Goal: Task Accomplishment & Management: Complete application form

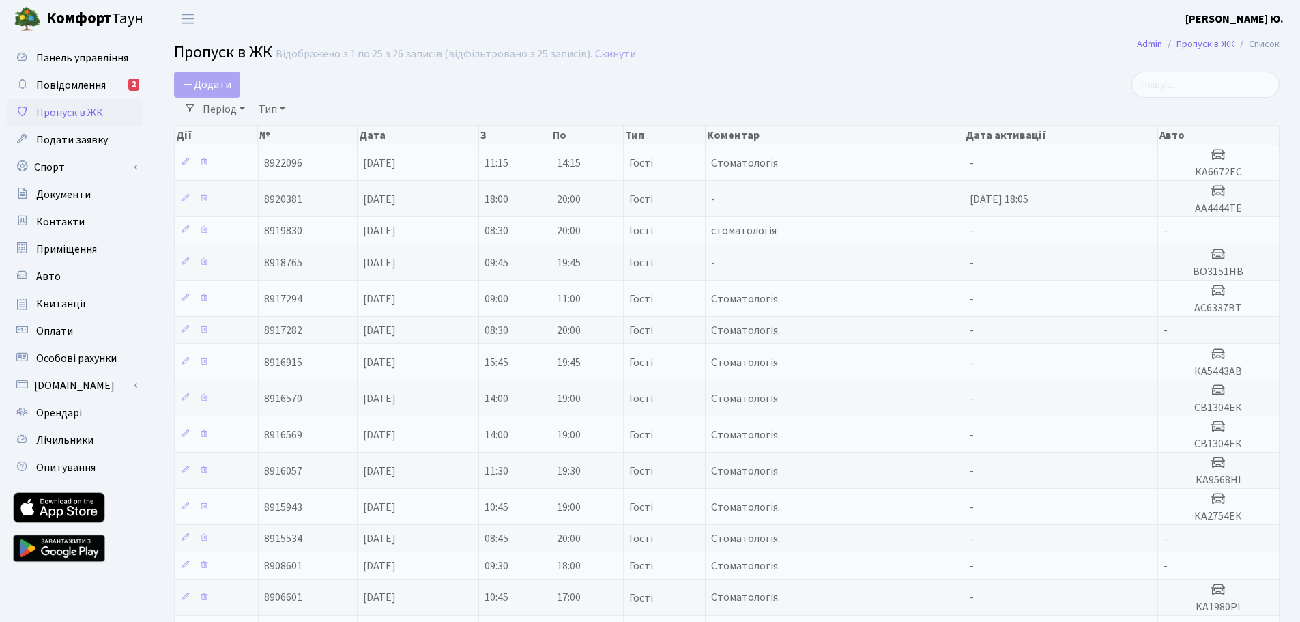
select select "25"
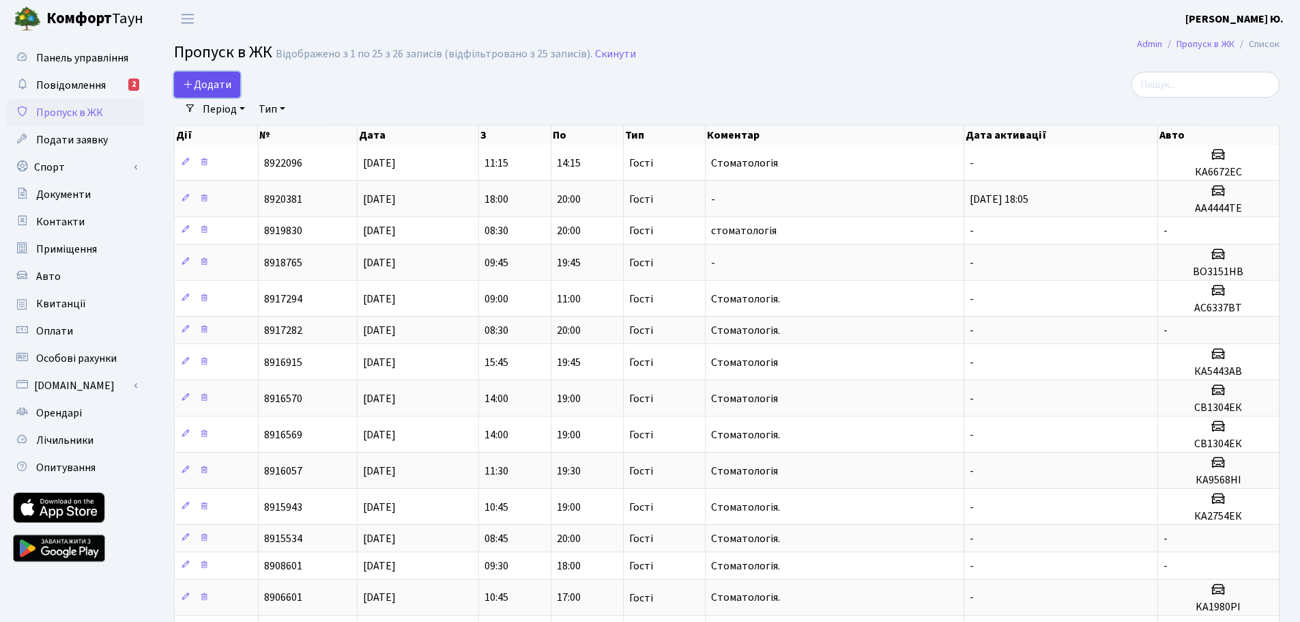
click at [224, 85] on span "Додати" at bounding box center [207, 84] width 48 height 15
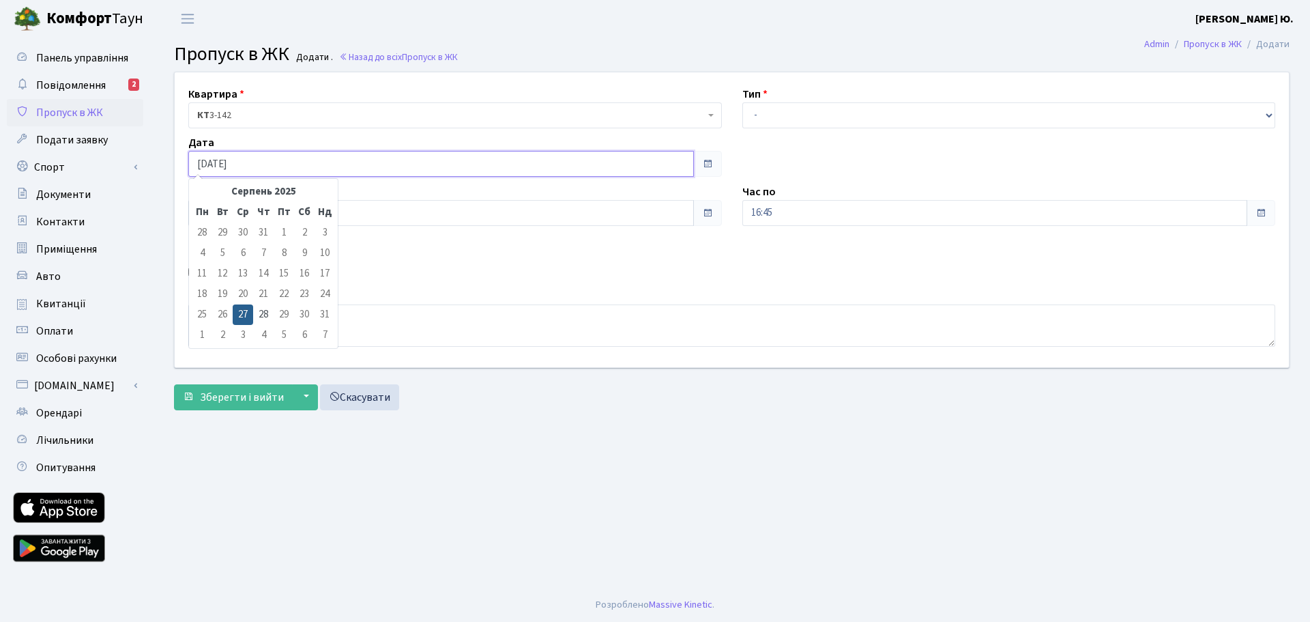
click at [281, 162] on input "[DATE]" at bounding box center [441, 164] width 506 height 26
click at [265, 310] on td "28" at bounding box center [263, 314] width 20 height 20
type input "28.08.2025"
click at [228, 216] on input "15:45" at bounding box center [441, 213] width 506 height 26
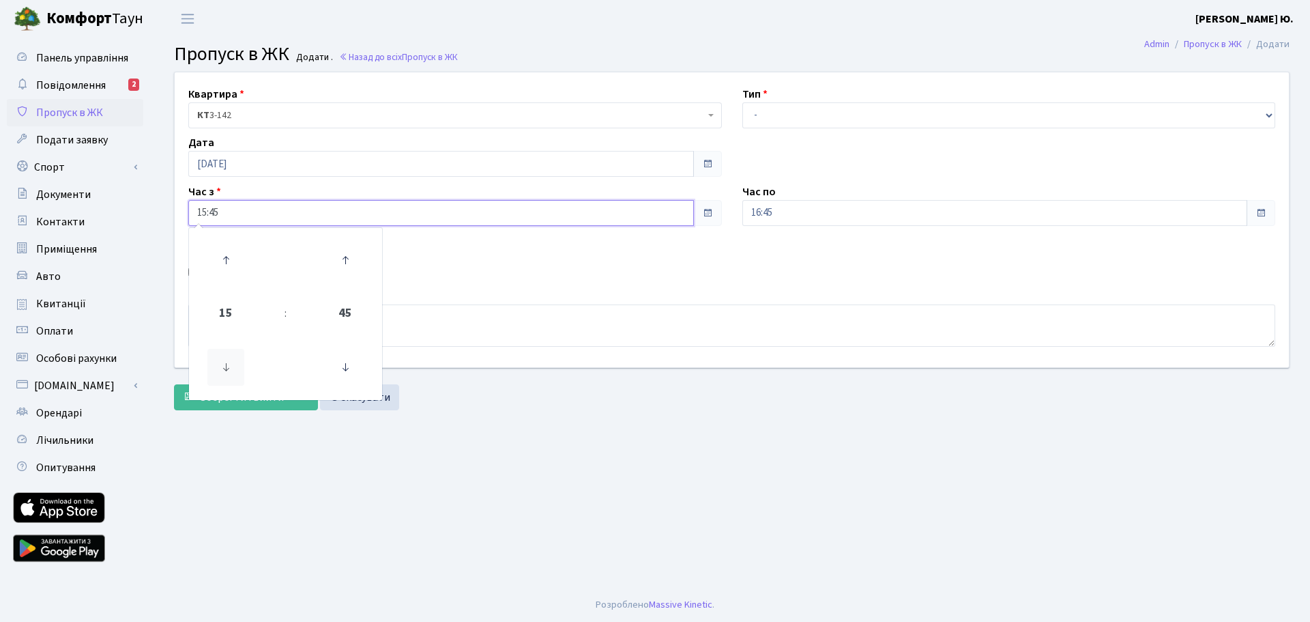
click at [229, 363] on icon at bounding box center [225, 367] width 37 height 37
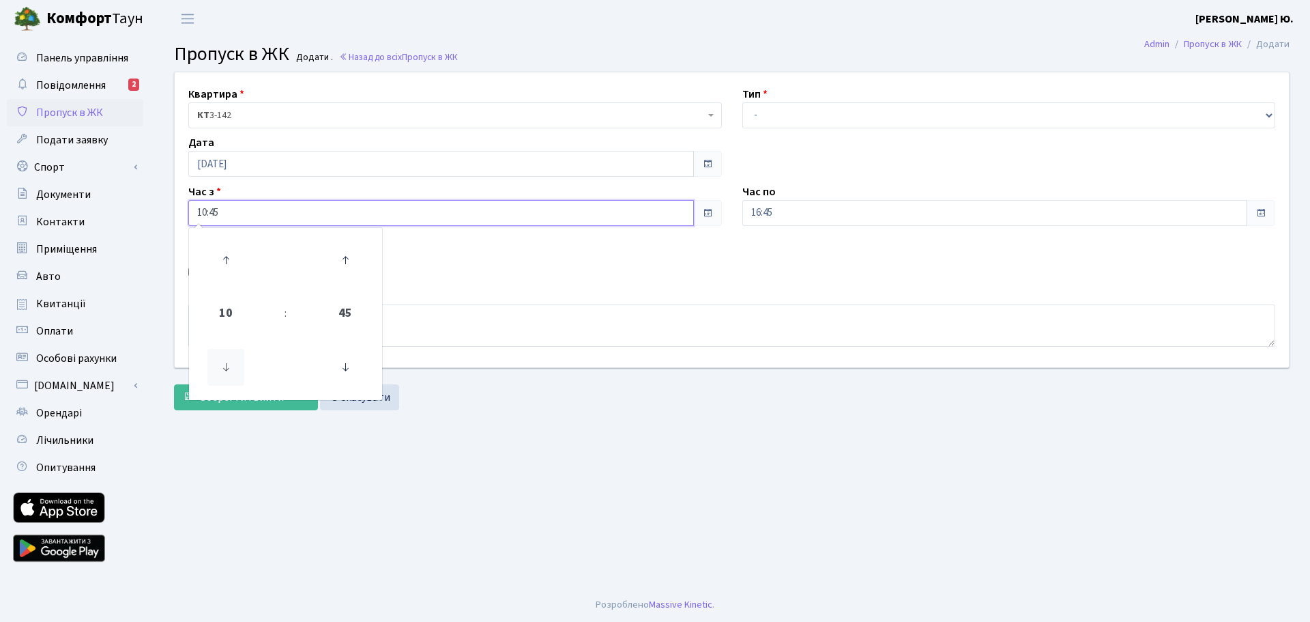
click at [230, 363] on icon at bounding box center [225, 367] width 37 height 37
click at [230, 362] on icon at bounding box center [225, 367] width 37 height 37
click at [344, 357] on icon at bounding box center [345, 367] width 37 height 37
type input "08:30"
click at [793, 118] on select "- Доставка Таксі Гості Сервіс" at bounding box center [1009, 115] width 534 height 26
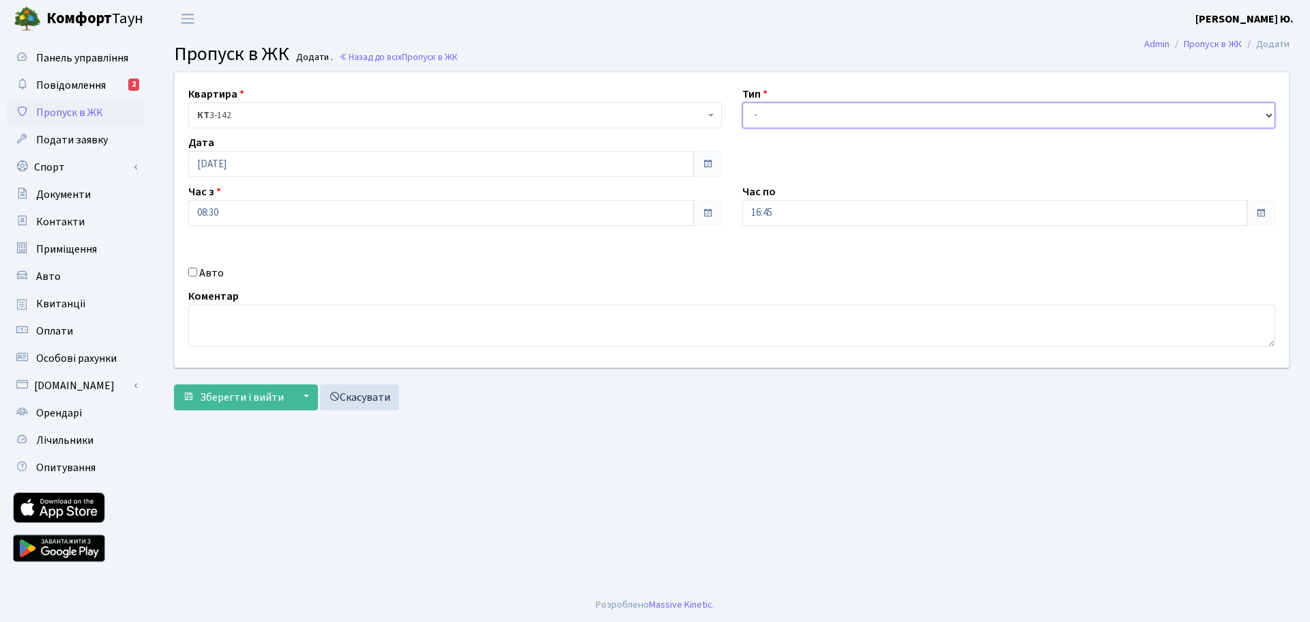
select select "3"
click at [742, 102] on select "- Доставка Таксі Гості Сервіс" at bounding box center [1009, 115] width 534 height 26
click at [775, 214] on input "16:45" at bounding box center [995, 213] width 506 height 26
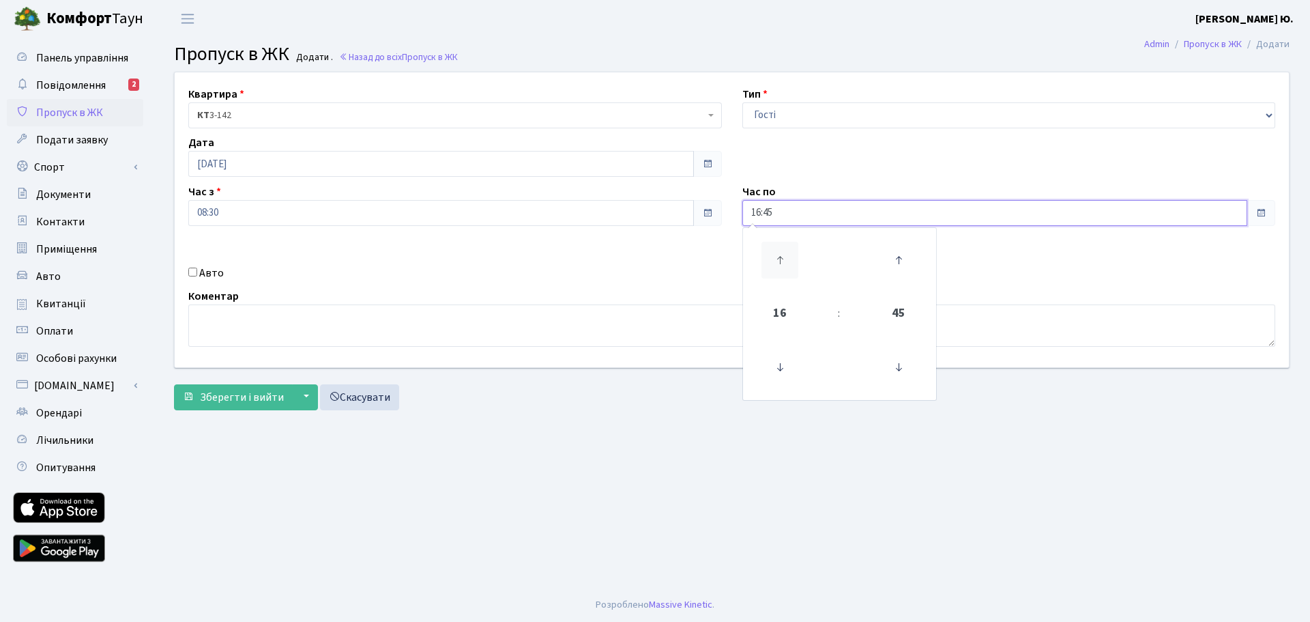
click at [782, 246] on icon at bounding box center [779, 260] width 37 height 37
click at [901, 360] on icon at bounding box center [898, 367] width 37 height 37
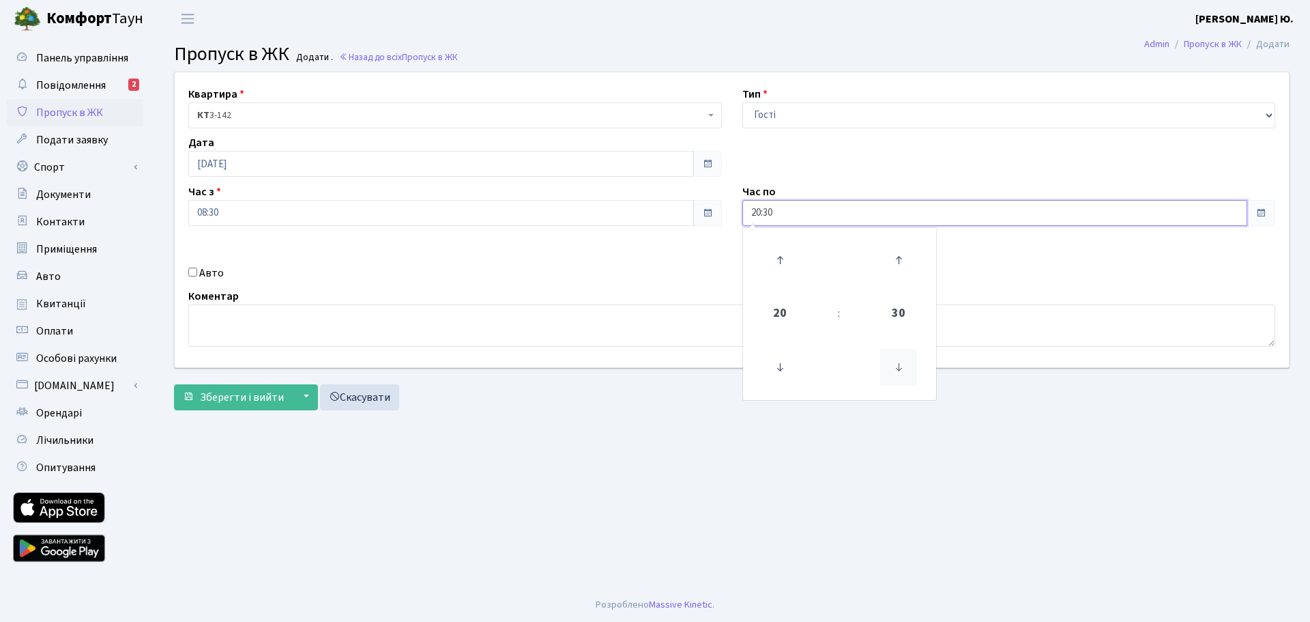
click at [901, 360] on icon at bounding box center [898, 367] width 37 height 37
click at [901, 359] on icon at bounding box center [898, 367] width 37 height 37
type input "20:00"
click at [640, 321] on textarea at bounding box center [731, 325] width 1087 height 42
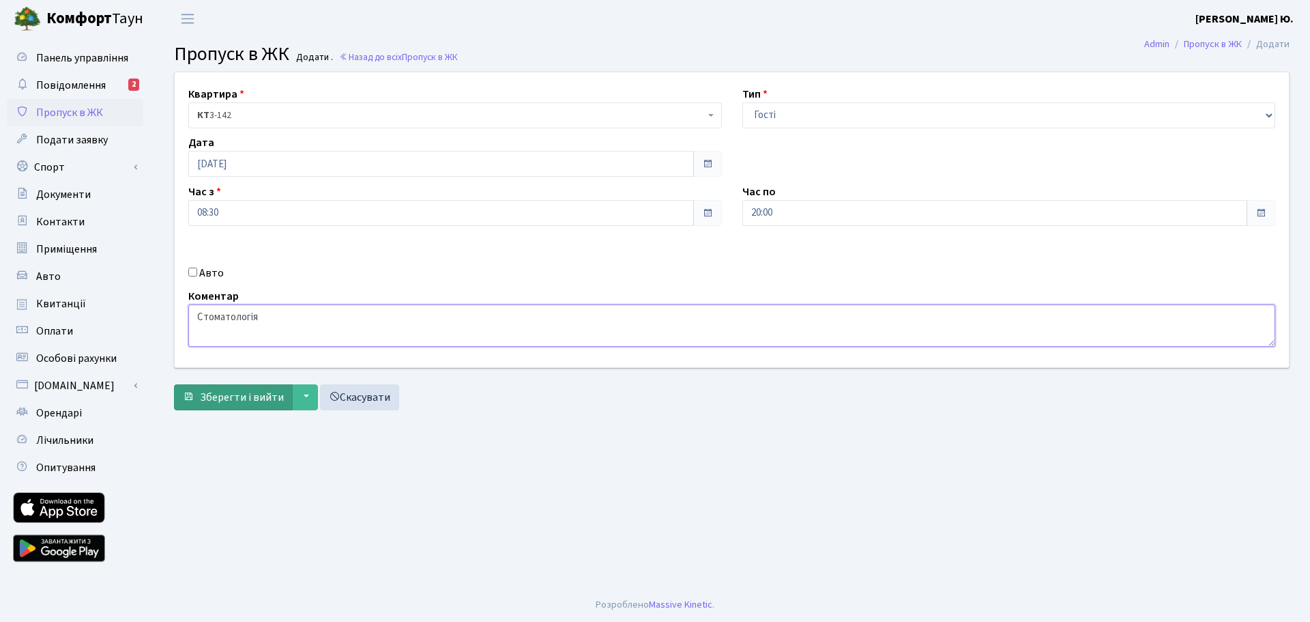
type textarea "Стоматологія"
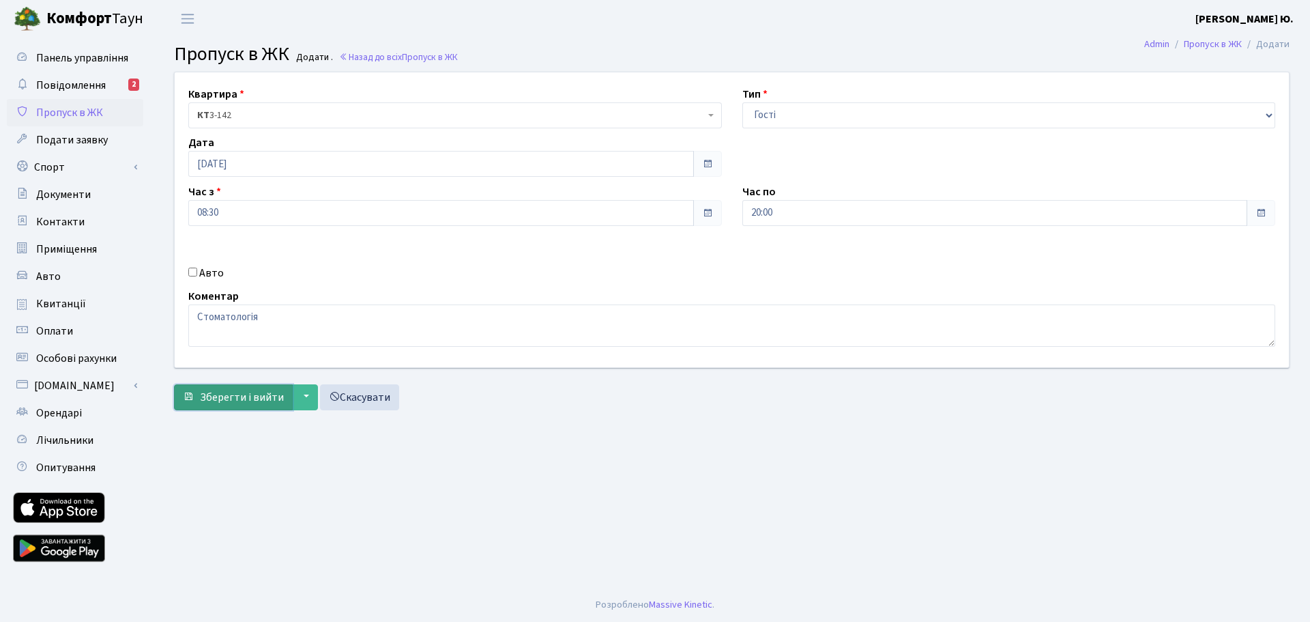
click at [220, 396] on span "Зберегти і вийти" at bounding box center [242, 397] width 84 height 15
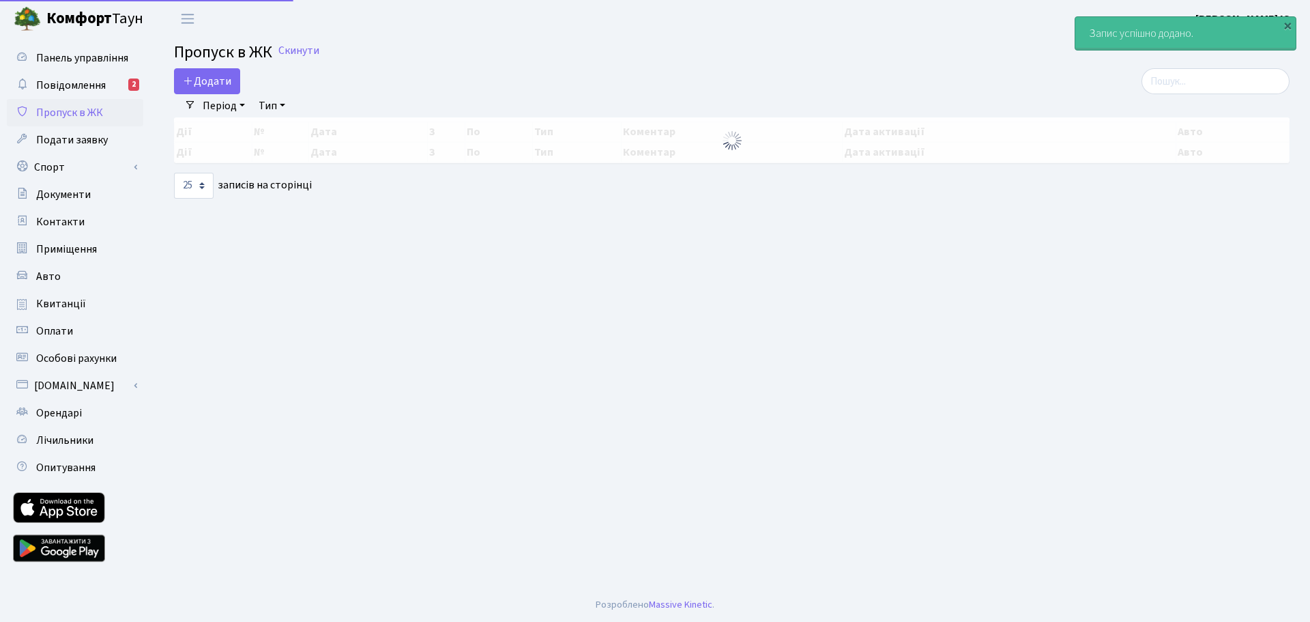
select select "25"
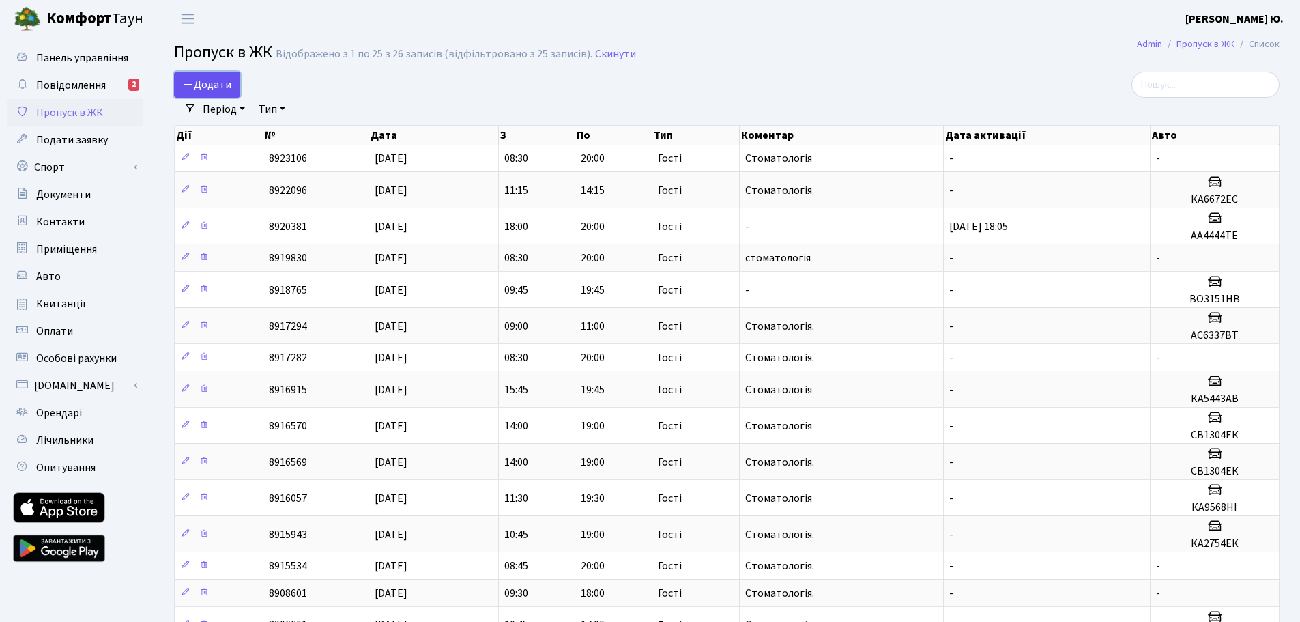
click at [219, 82] on span "Додати" at bounding box center [207, 84] width 48 height 15
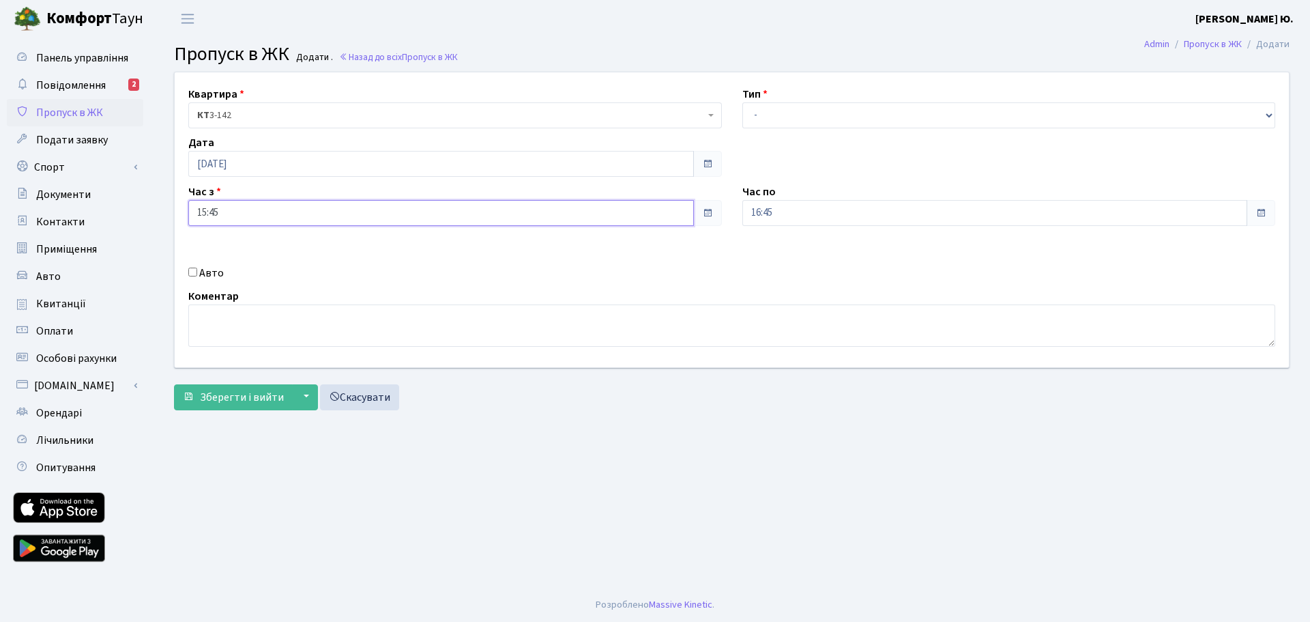
click at [250, 206] on input "15:45" at bounding box center [441, 213] width 506 height 26
click at [218, 368] on icon at bounding box center [225, 367] width 37 height 37
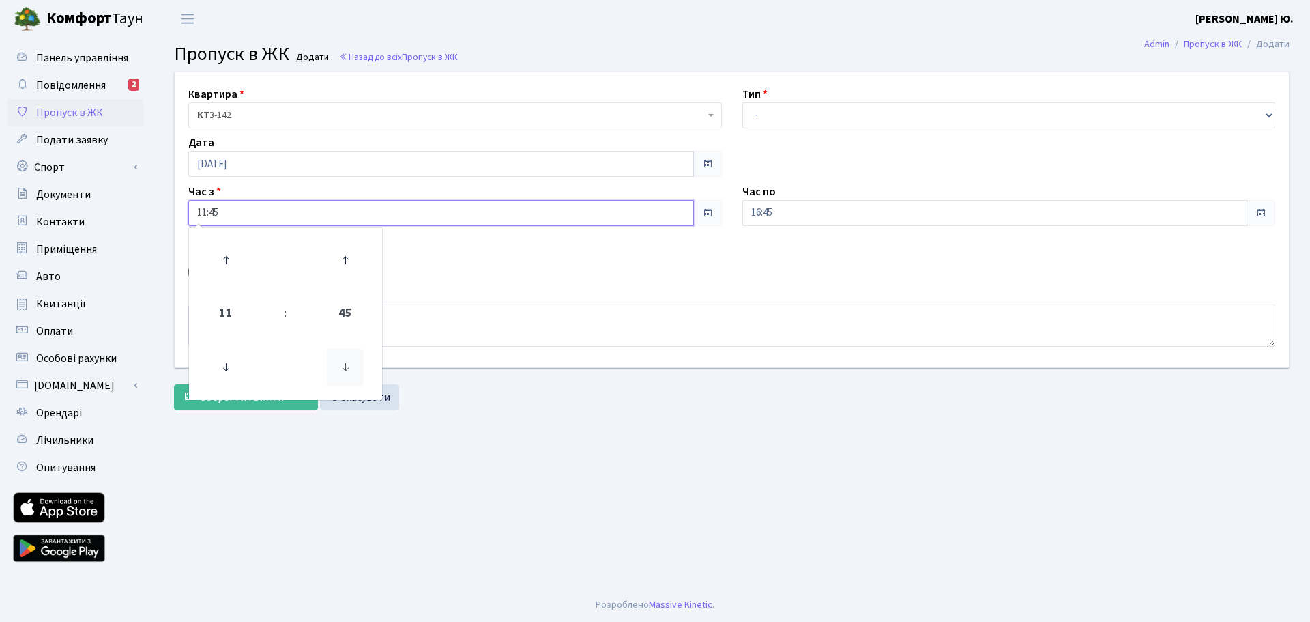
click at [345, 367] on icon at bounding box center [345, 367] width 37 height 37
type input "11:30"
click at [772, 117] on select "- Доставка Таксі Гості Сервіс" at bounding box center [1009, 115] width 534 height 26
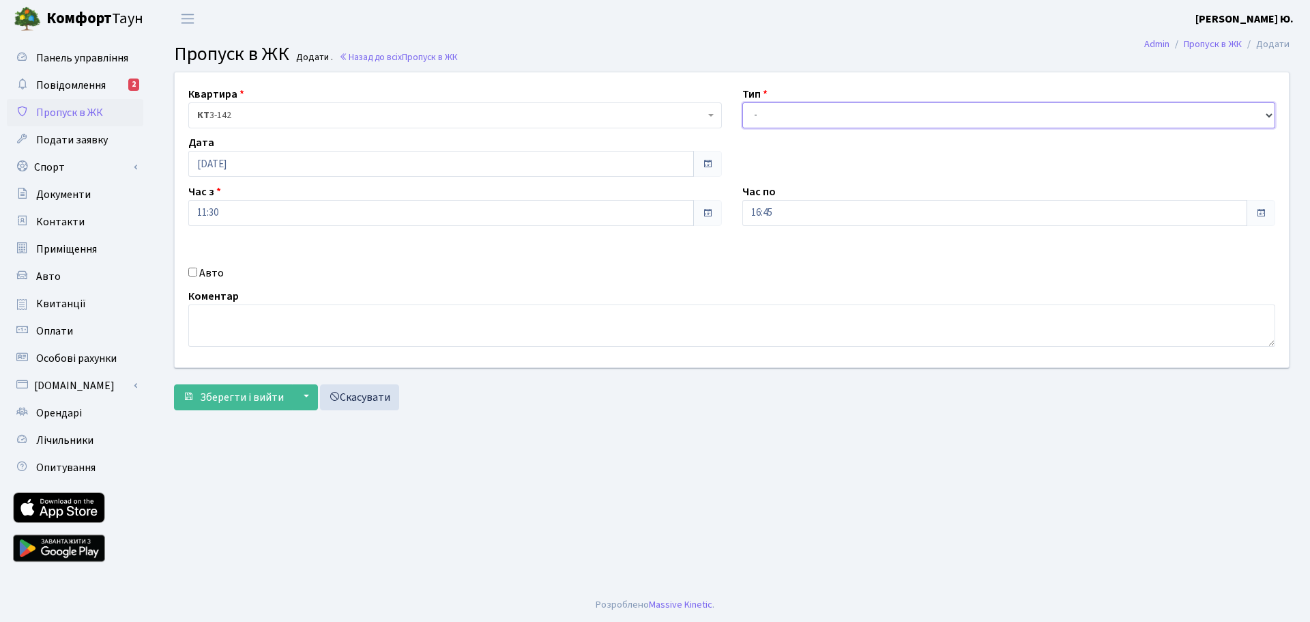
select select "3"
click at [742, 102] on select "- Доставка Таксі Гості Сервіс" at bounding box center [1009, 115] width 534 height 26
click at [788, 209] on input "16:45" at bounding box center [995, 213] width 506 height 26
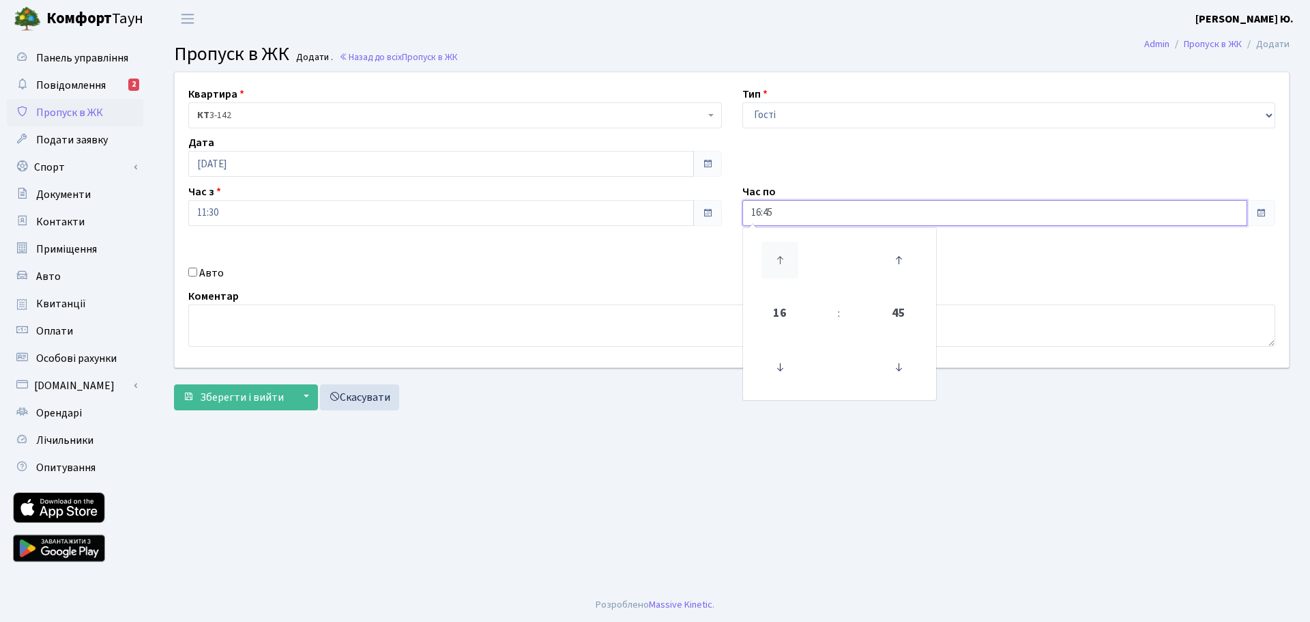
click at [781, 253] on icon at bounding box center [779, 260] width 37 height 37
click at [780, 253] on icon at bounding box center [779, 260] width 37 height 37
click at [781, 374] on icon at bounding box center [779, 367] width 37 height 37
click at [781, 373] on icon at bounding box center [779, 367] width 37 height 37
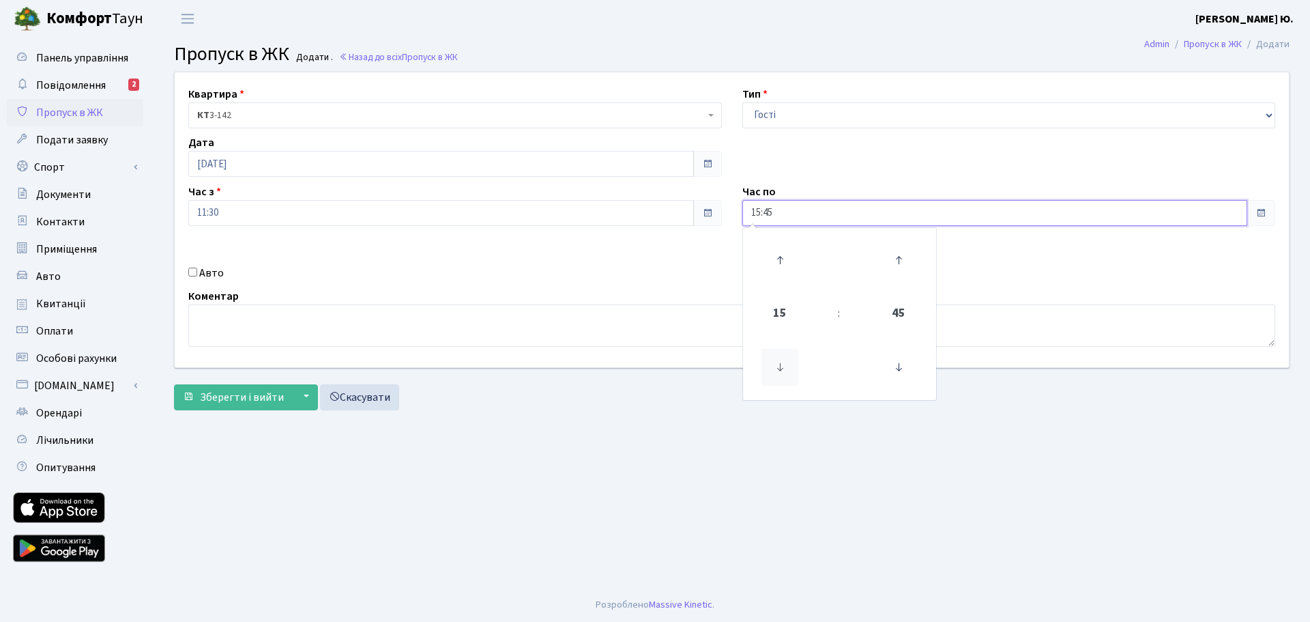
click at [781, 372] on icon at bounding box center [779, 367] width 37 height 37
type input "14:45"
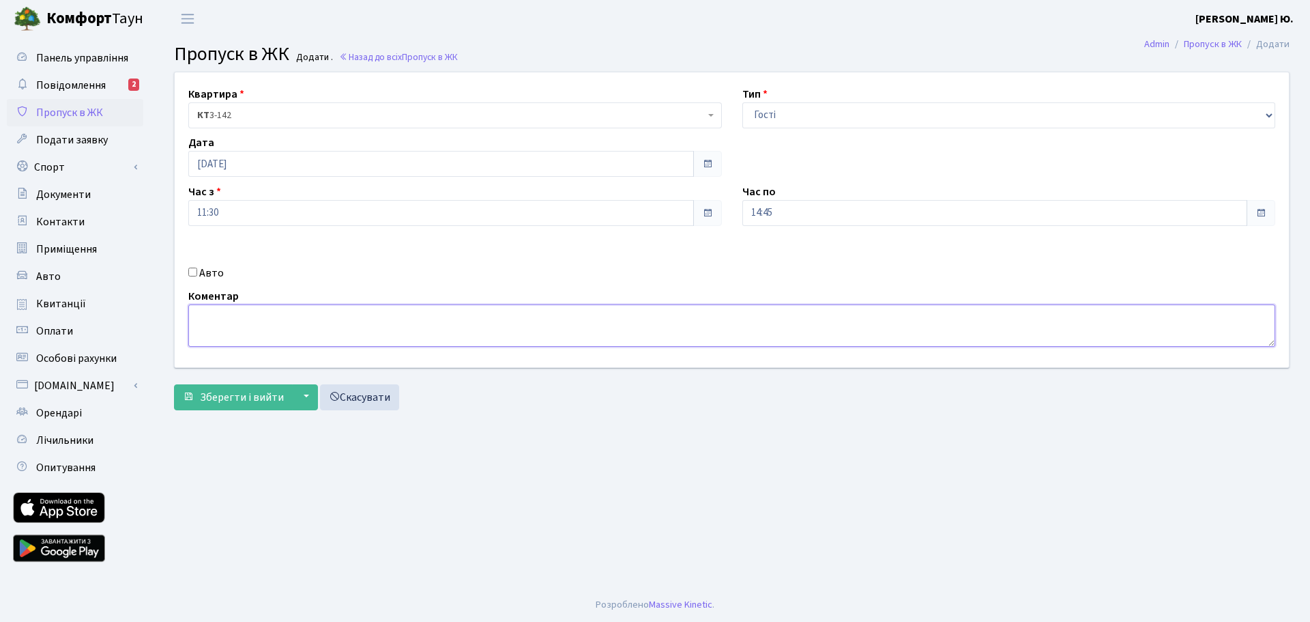
click at [534, 326] on textarea at bounding box center [731, 325] width 1087 height 42
type textarea "Стоматологія"
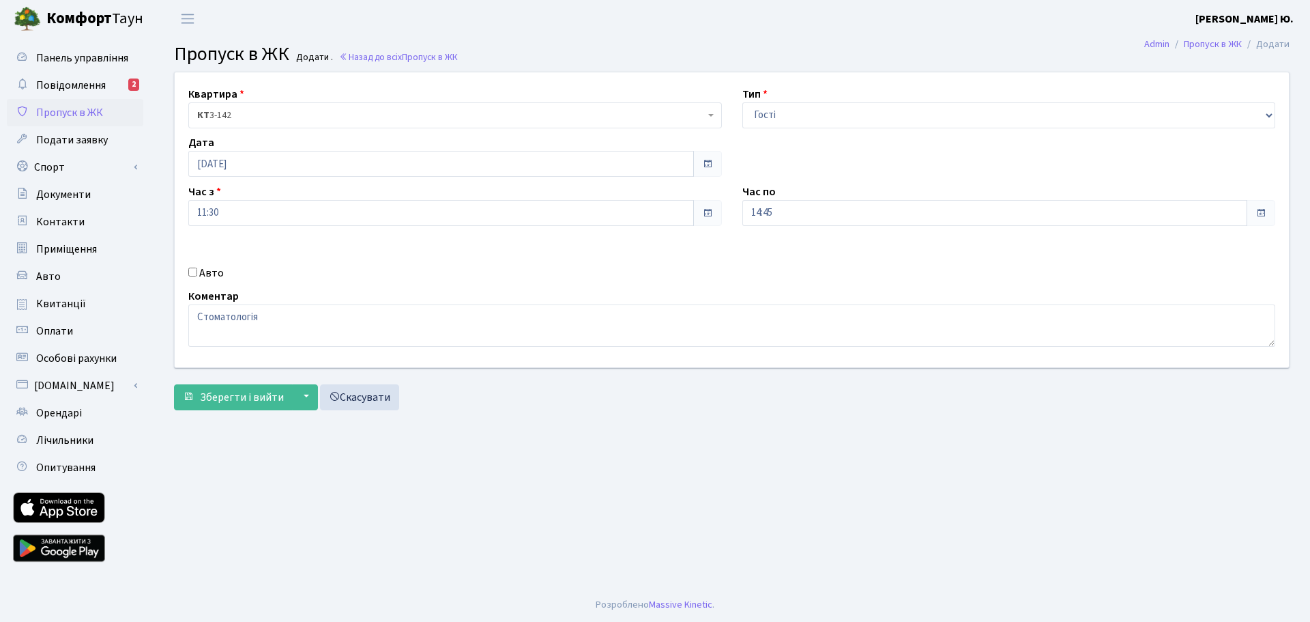
click at [194, 272] on input "Авто" at bounding box center [192, 271] width 9 height 9
checkbox input "true"
paste input "AA4245II"
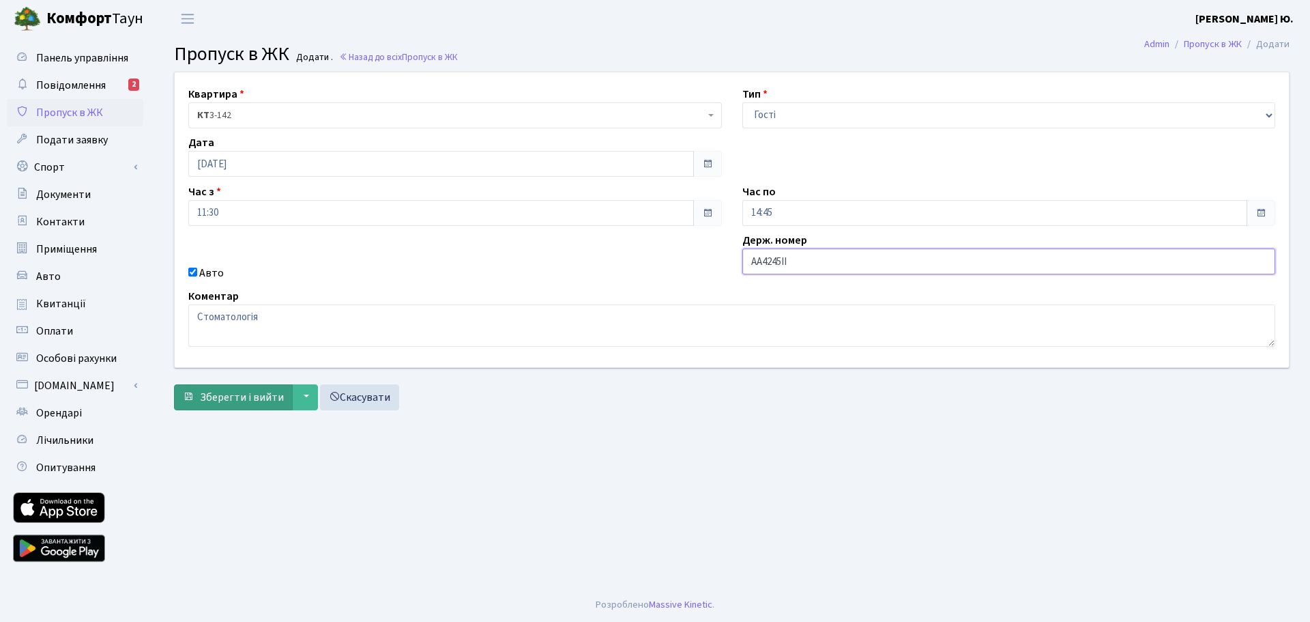
type input "AA4245II"
click at [234, 394] on span "Зберегти і вийти" at bounding box center [242, 397] width 84 height 15
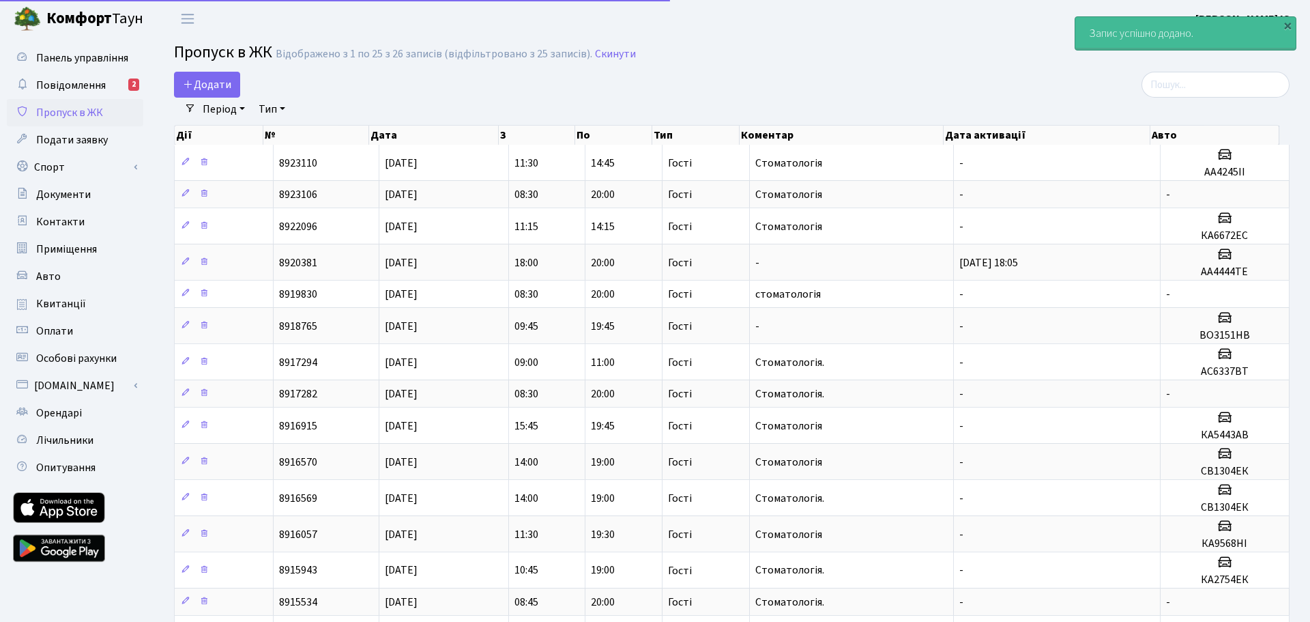
select select "25"
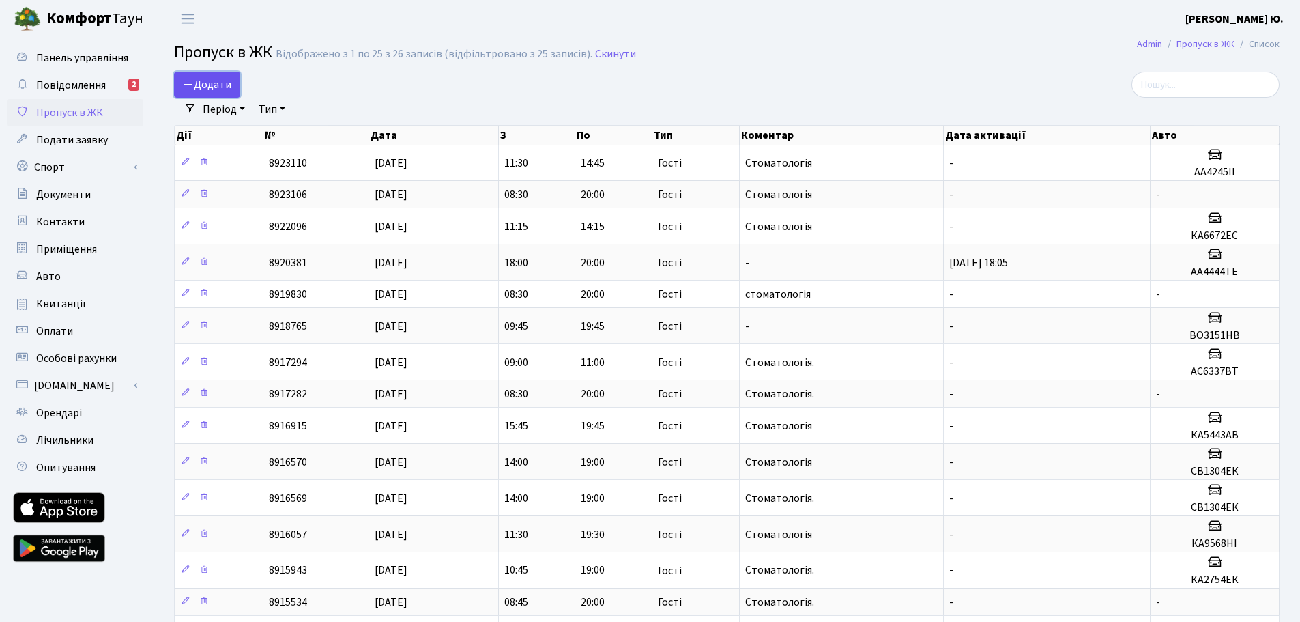
click at [208, 84] on span "Додати" at bounding box center [207, 84] width 48 height 15
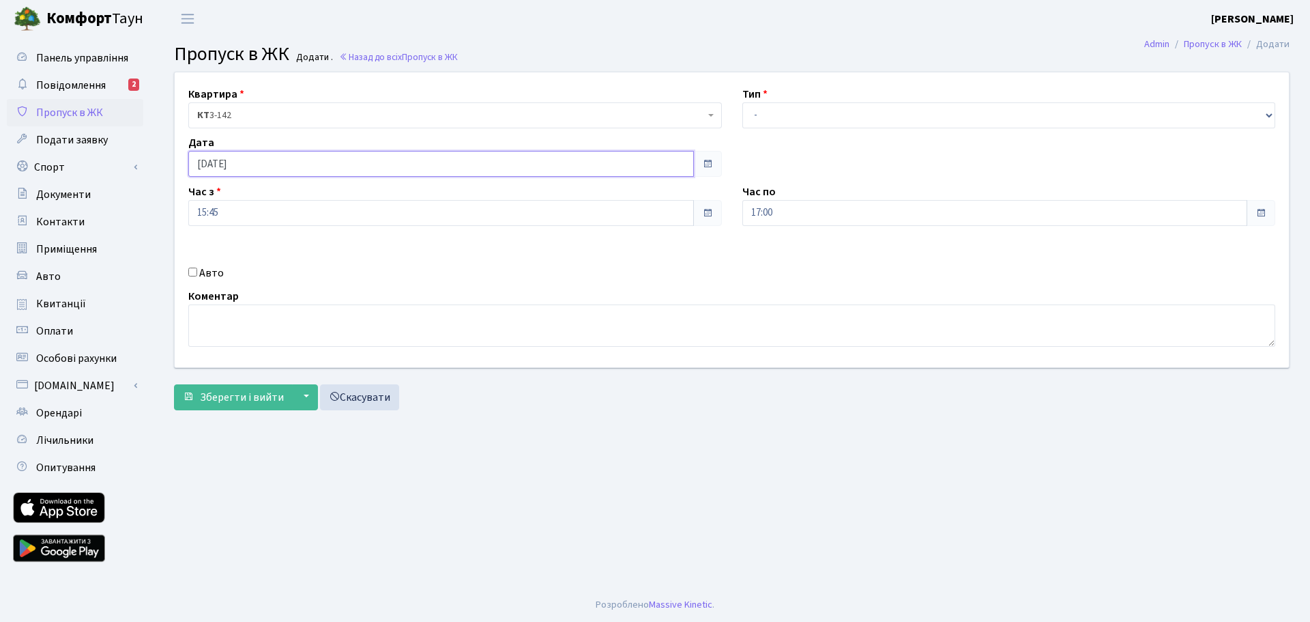
click at [265, 162] on input "[DATE]" at bounding box center [441, 164] width 506 height 26
click at [269, 311] on td "28" at bounding box center [263, 314] width 20 height 20
type input "[DATE]"
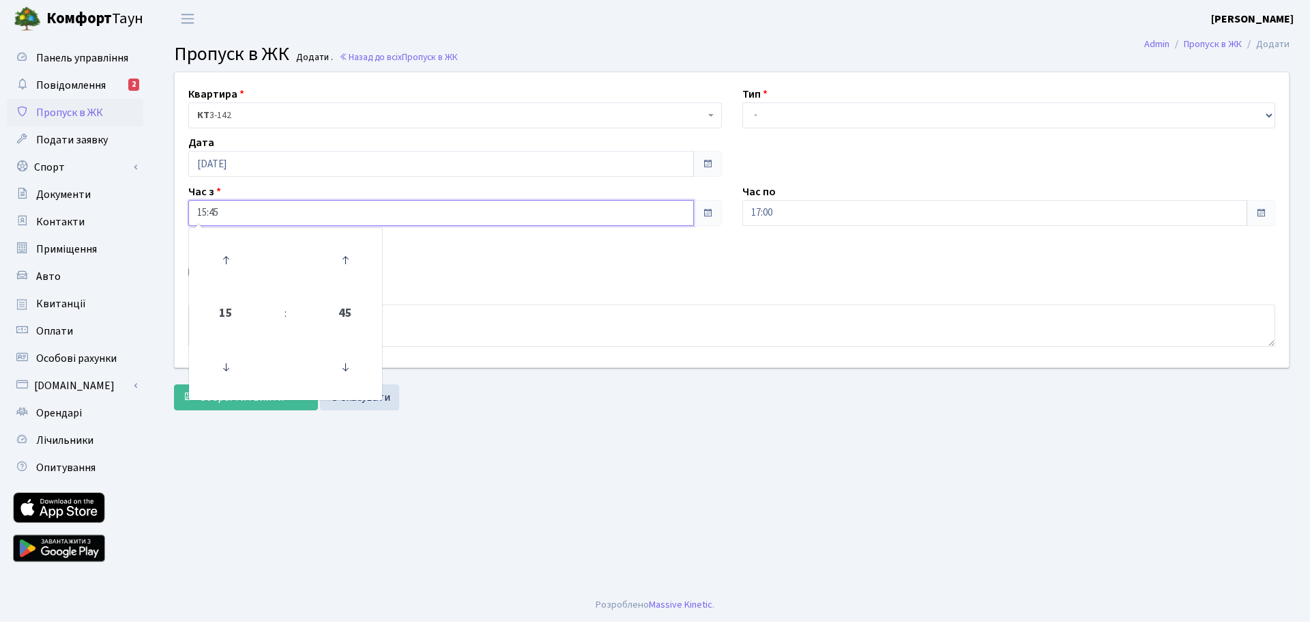
click at [227, 212] on input "15:45" at bounding box center [441, 213] width 506 height 26
click at [225, 364] on icon at bounding box center [225, 367] width 37 height 37
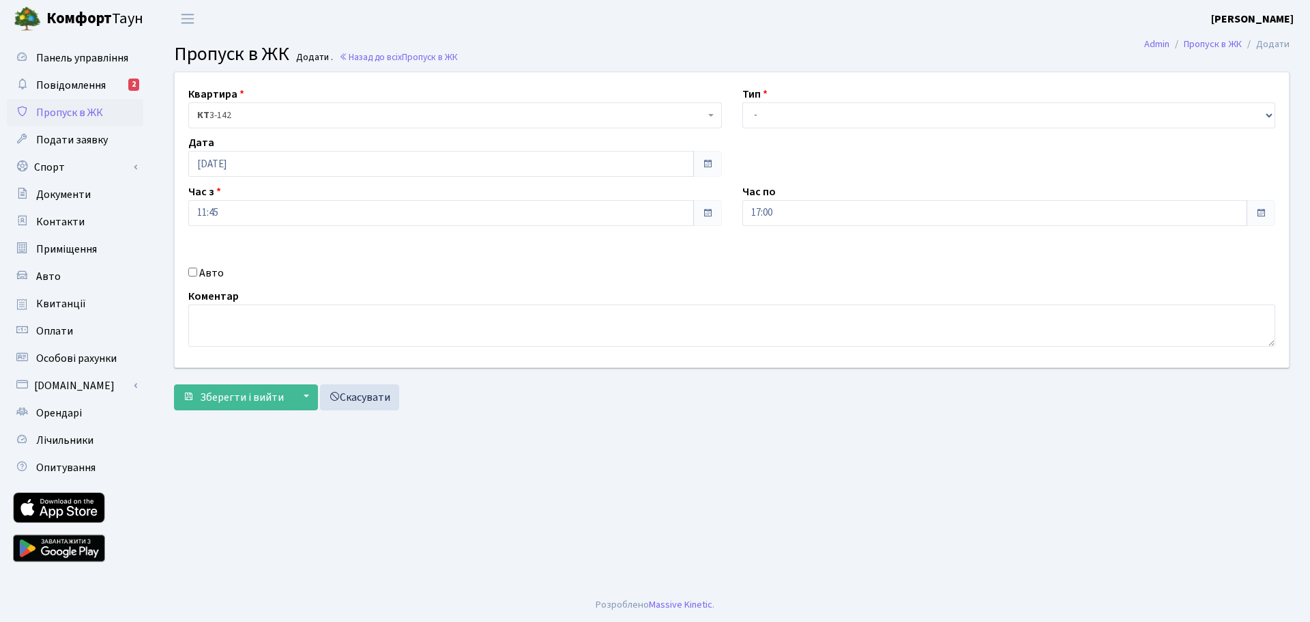
click at [227, 199] on div "Час з 11:45" at bounding box center [455, 205] width 554 height 42
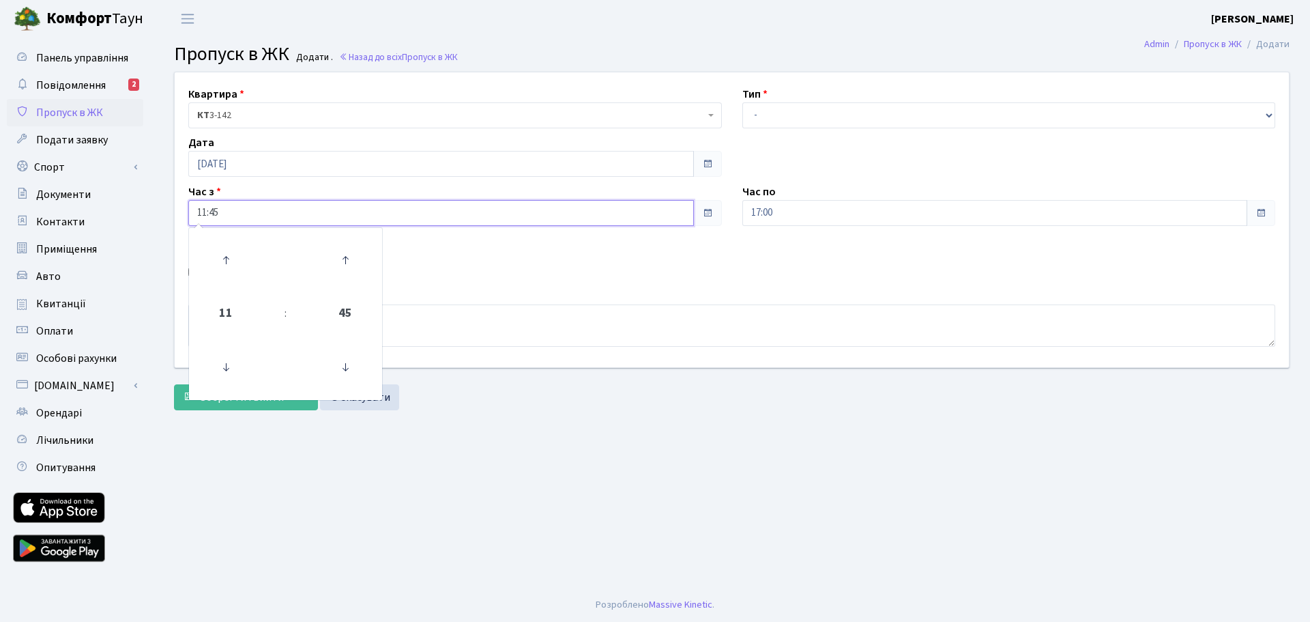
click at [228, 219] on input "11:45" at bounding box center [441, 213] width 506 height 26
click at [237, 372] on icon at bounding box center [225, 367] width 37 height 37
click at [346, 255] on icon at bounding box center [345, 260] width 37 height 37
click at [347, 368] on icon at bounding box center [345, 367] width 37 height 37
click at [344, 366] on icon at bounding box center [345, 367] width 37 height 37
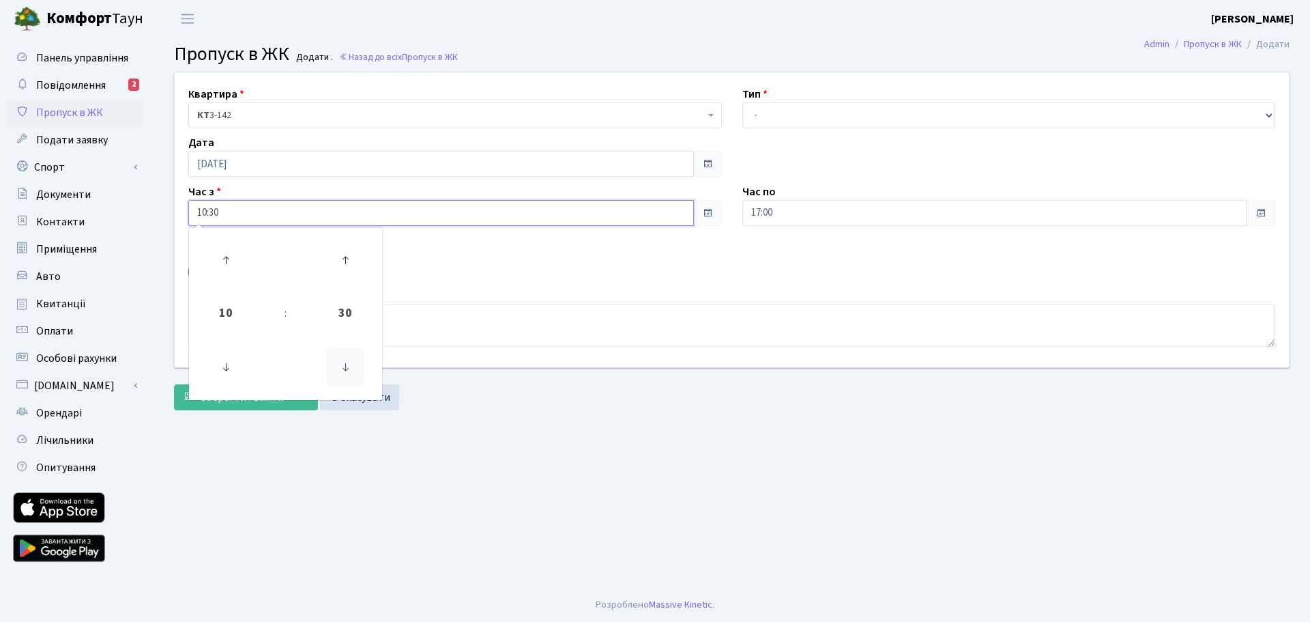
click at [344, 366] on icon at bounding box center [345, 367] width 37 height 37
type input "10:15"
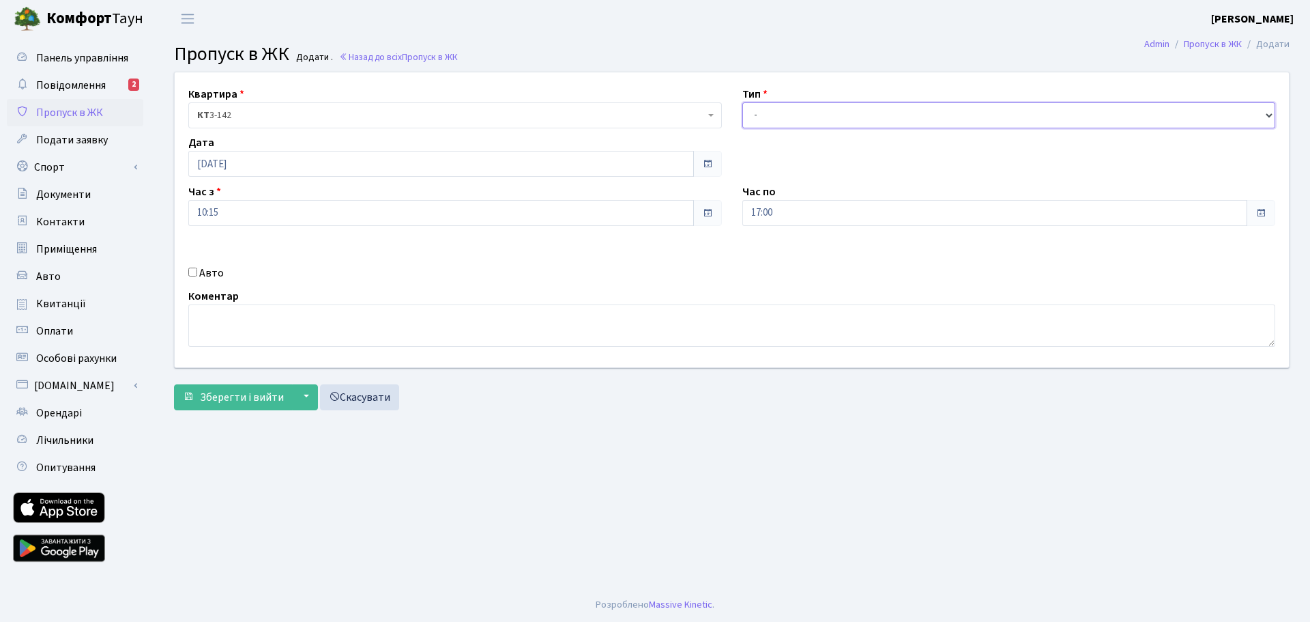
click at [806, 120] on select "- Доставка Таксі Гості Сервіс" at bounding box center [1009, 115] width 534 height 26
select select "3"
click at [742, 102] on select "- Доставка Таксі Гості Сервіс" at bounding box center [1009, 115] width 534 height 26
click at [789, 218] on input "17:00" at bounding box center [995, 213] width 506 height 26
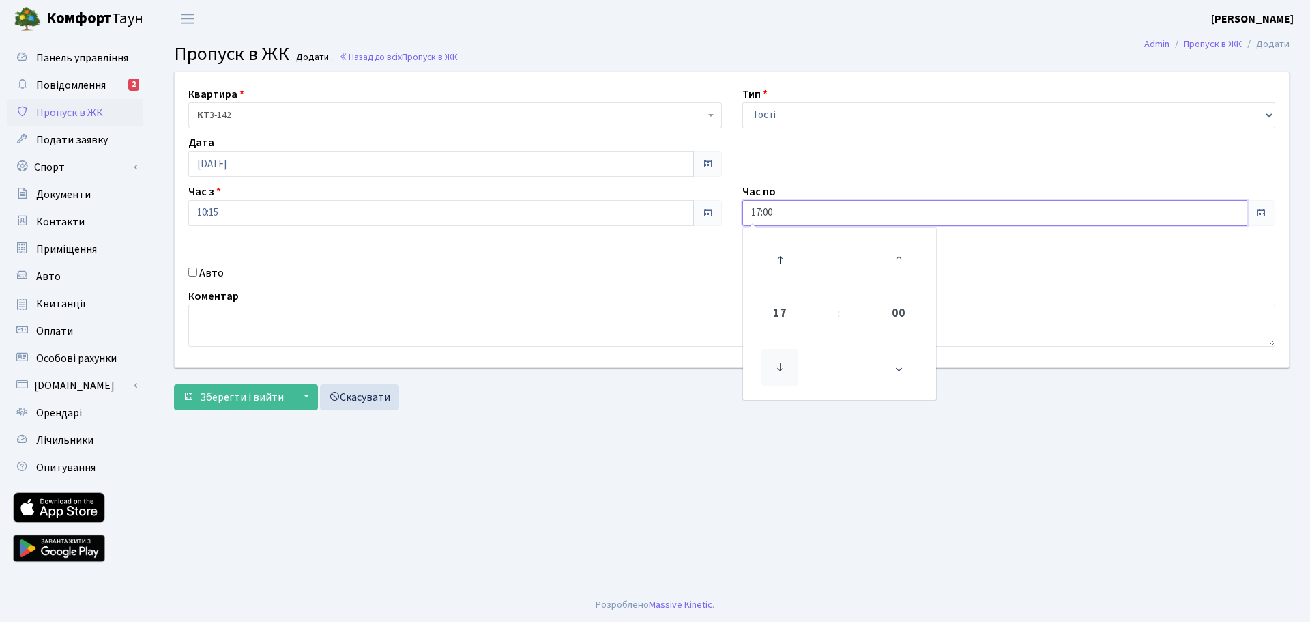
click at [769, 380] on icon at bounding box center [779, 367] width 37 height 37
click at [771, 377] on icon at bounding box center [779, 367] width 37 height 37
click at [772, 377] on icon at bounding box center [779, 367] width 37 height 37
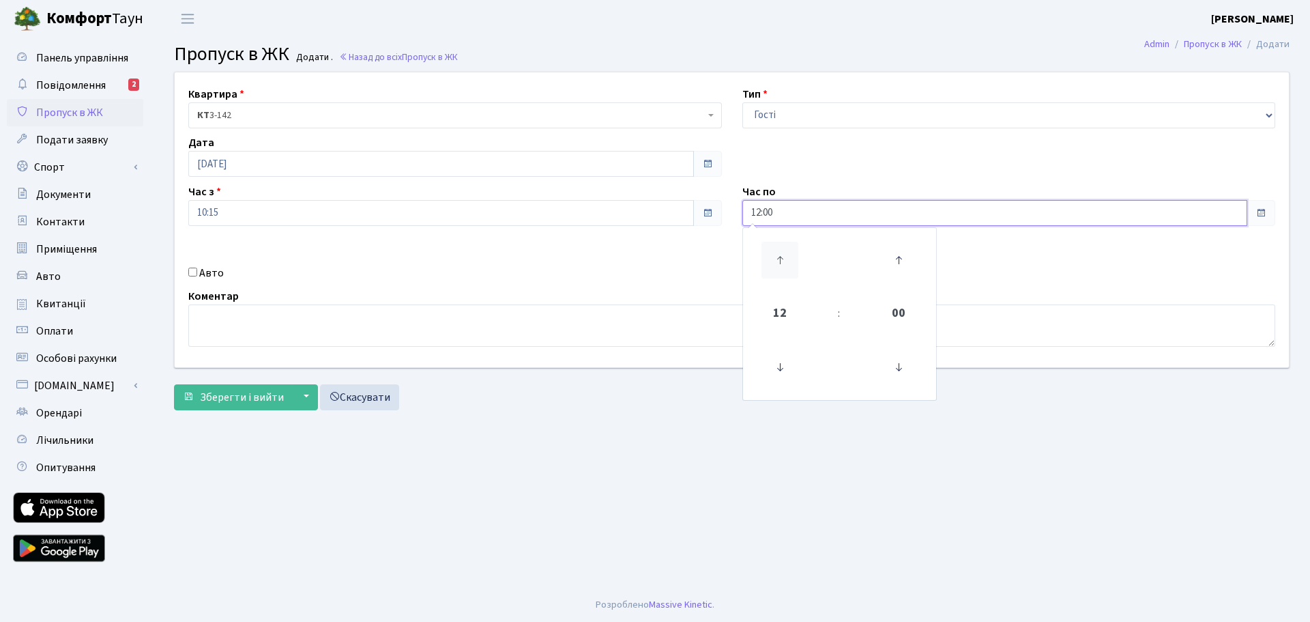
click at [795, 250] on icon at bounding box center [779, 260] width 37 height 37
click at [783, 357] on icon at bounding box center [779, 367] width 37 height 37
type input "12:00"
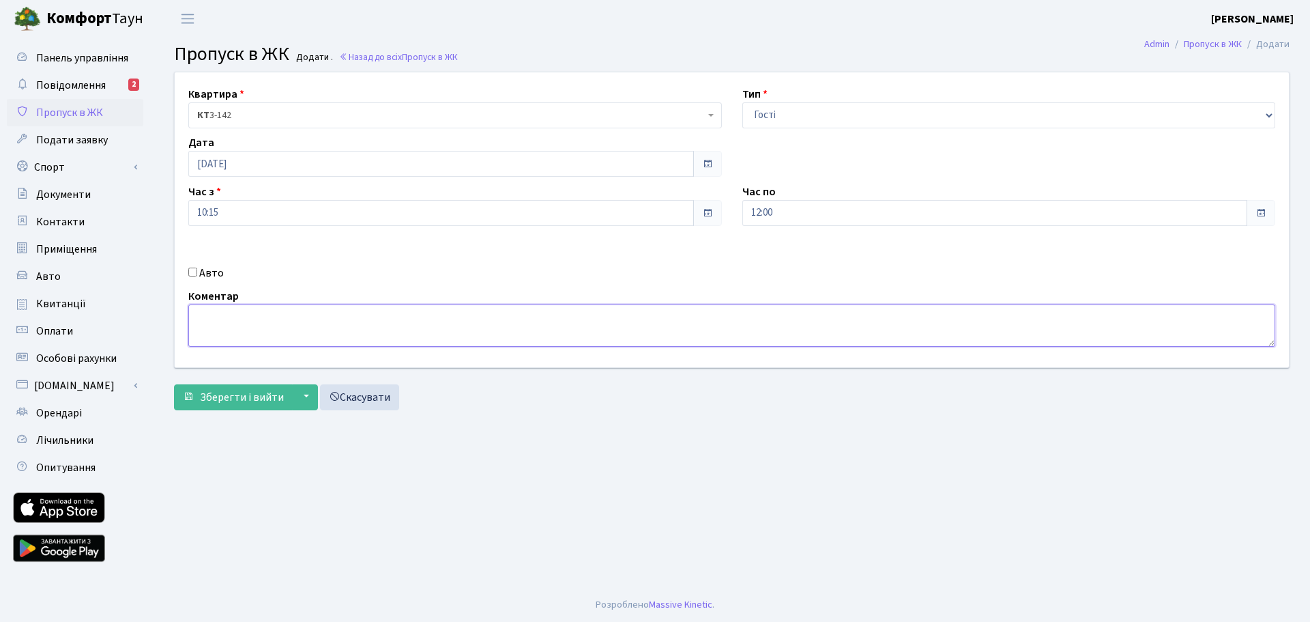
click at [461, 325] on textarea at bounding box center [731, 325] width 1087 height 42
type textarea "Стоматологія"
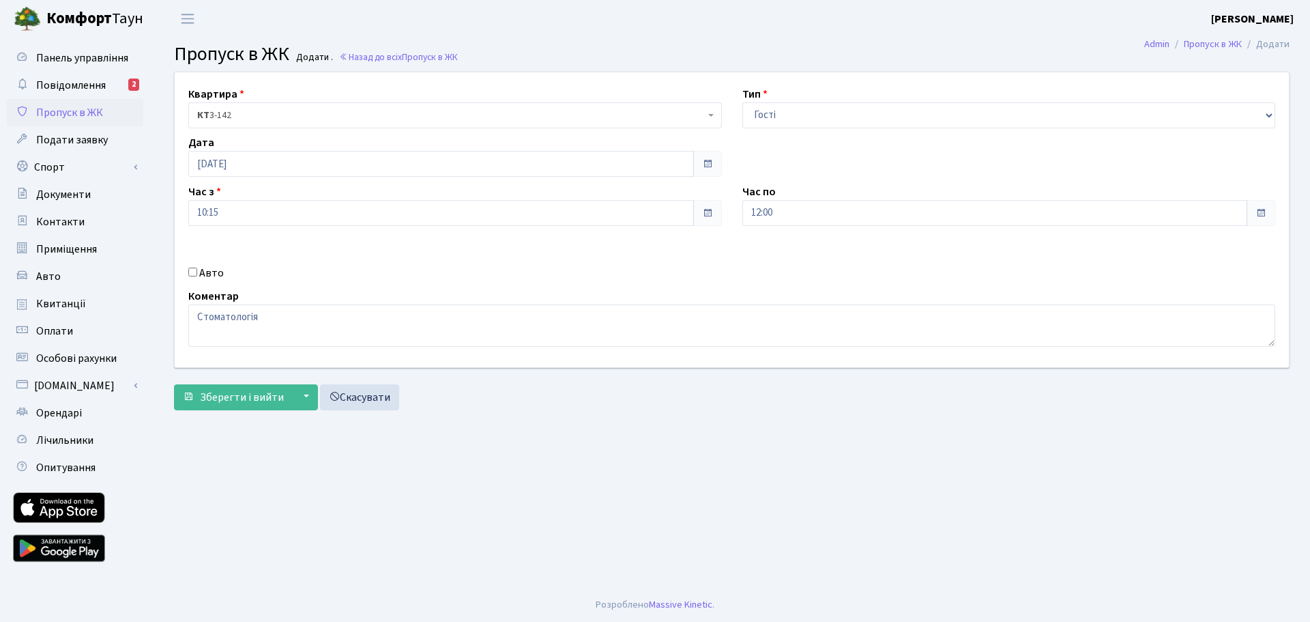
click at [193, 270] on input "Авто" at bounding box center [192, 271] width 9 height 9
checkbox input "true"
paste input "АА8111ЕВ"
type input "АА8111ЕВ"
click at [235, 381] on form "Квартира <b>КТ</b>&nbsp;&nbsp;&nbsp;&nbsp;3-142 КТ 3-142 Тип - Доставка Таксі Г…" at bounding box center [731, 241] width 1115 height 338
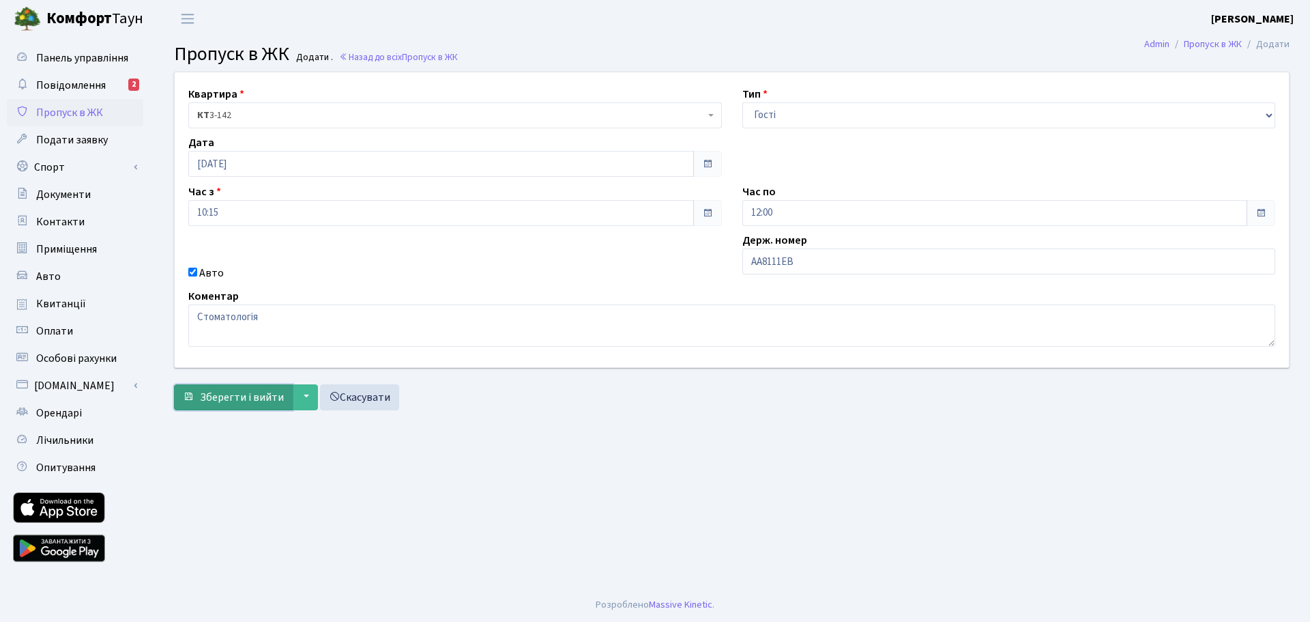
click at [235, 392] on span "Зберегти і вийти" at bounding box center [242, 397] width 84 height 15
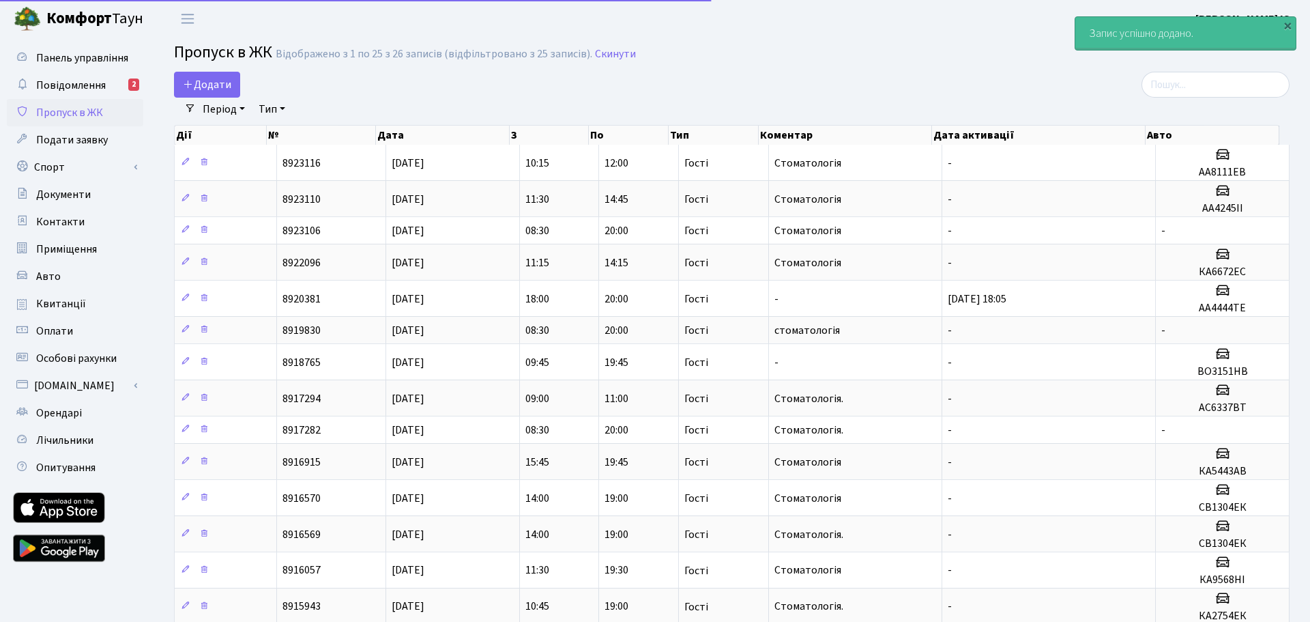
select select "25"
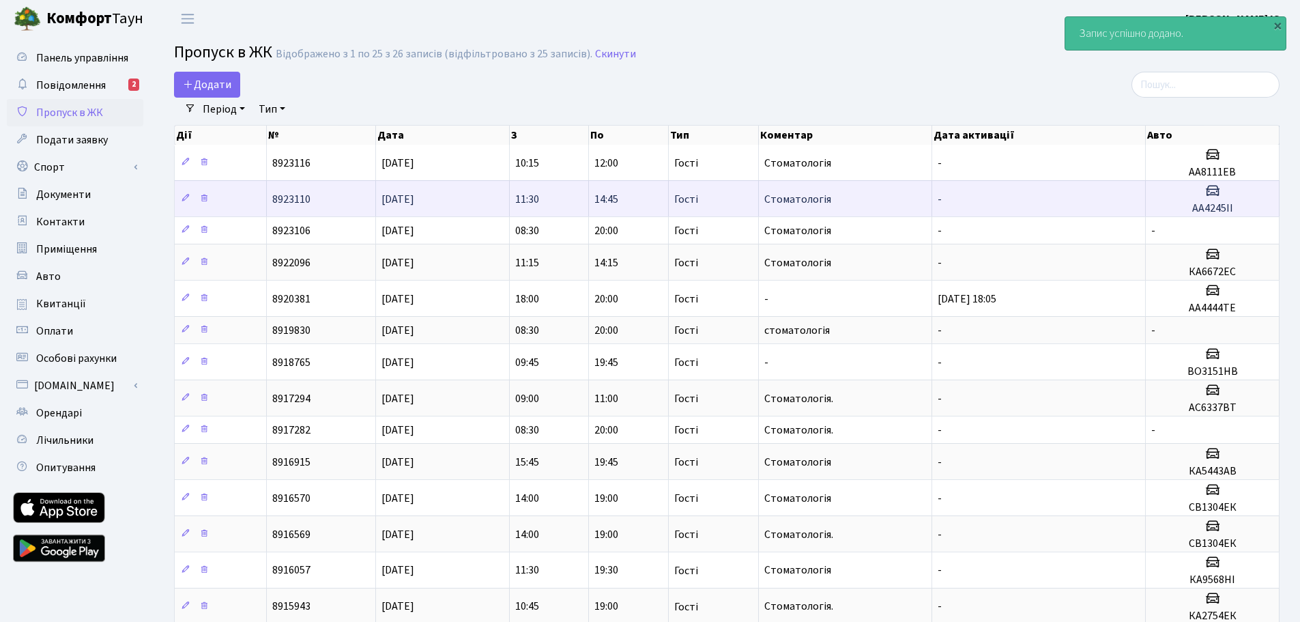
click at [450, 194] on td "[DATE]" at bounding box center [443, 198] width 134 height 36
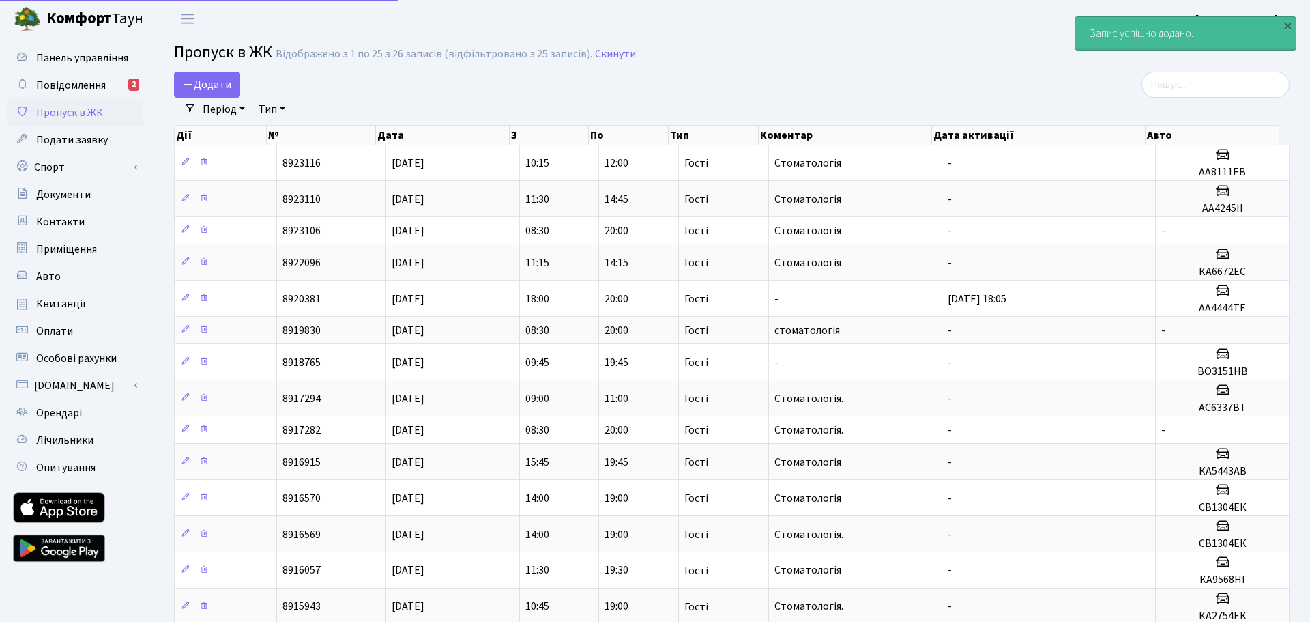
select select "25"
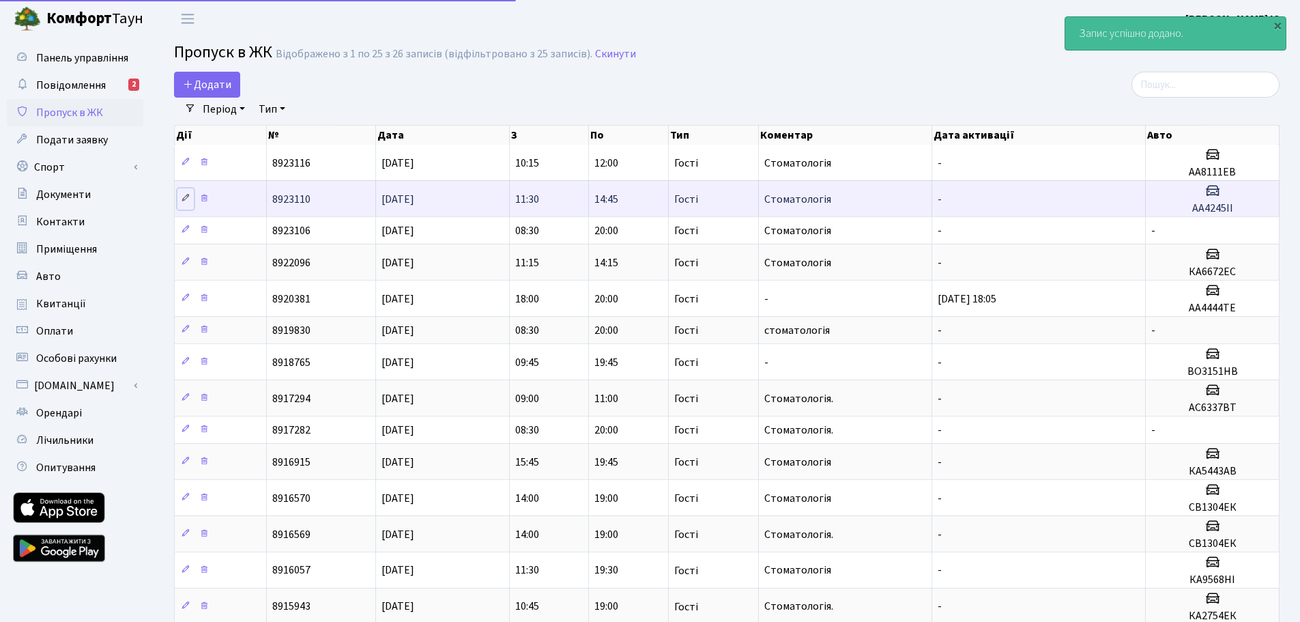
click at [188, 198] on icon at bounding box center [186, 198] width 10 height 10
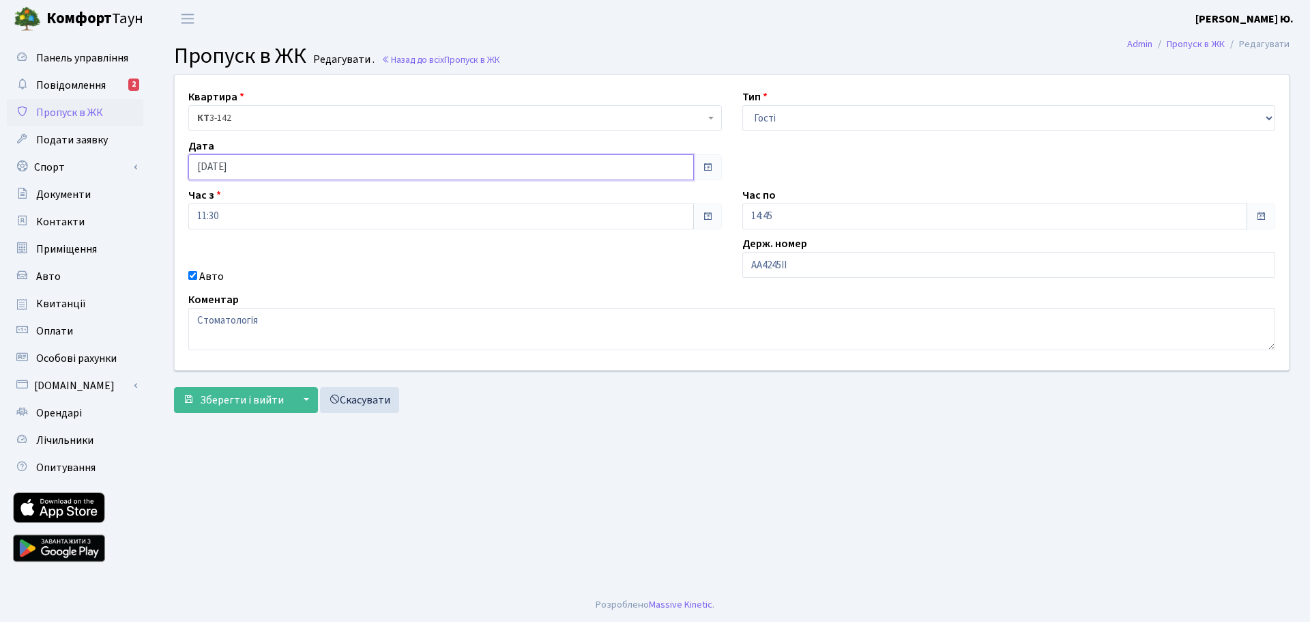
click at [232, 171] on input "[DATE]" at bounding box center [441, 167] width 506 height 26
click at [261, 315] on td "28" at bounding box center [263, 318] width 20 height 20
type input "[DATE]"
click at [261, 390] on button "Зберегти і вийти" at bounding box center [233, 400] width 119 height 26
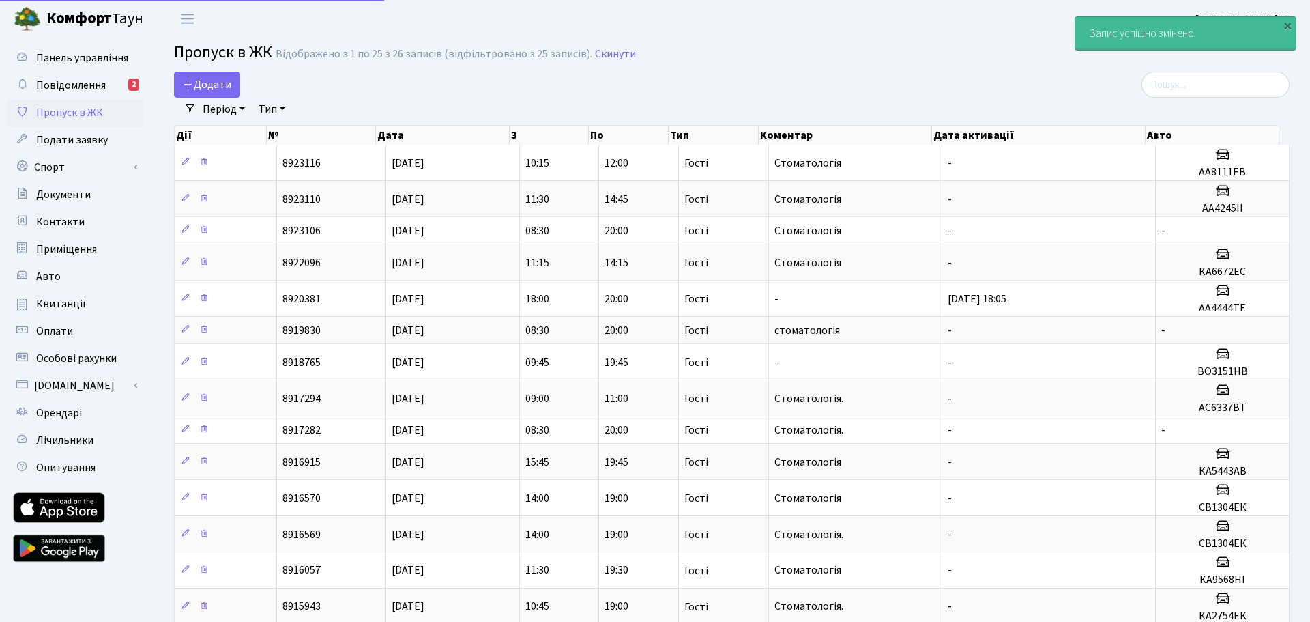
select select "25"
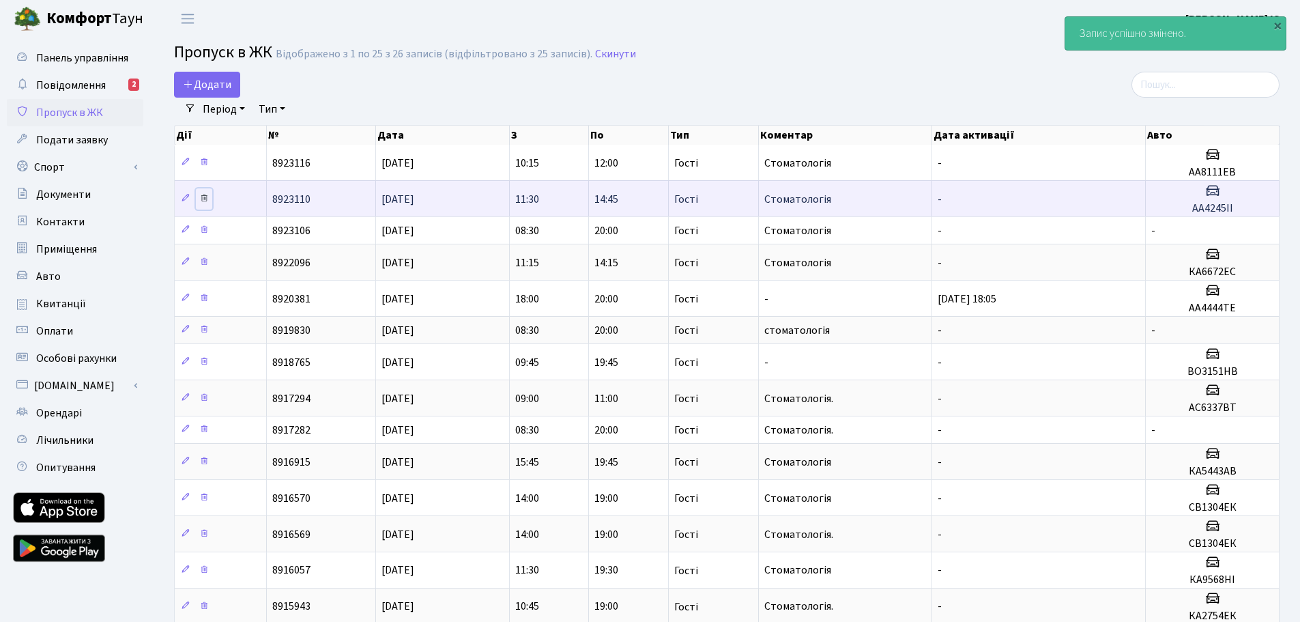
click at [205, 196] on icon at bounding box center [204, 198] width 10 height 10
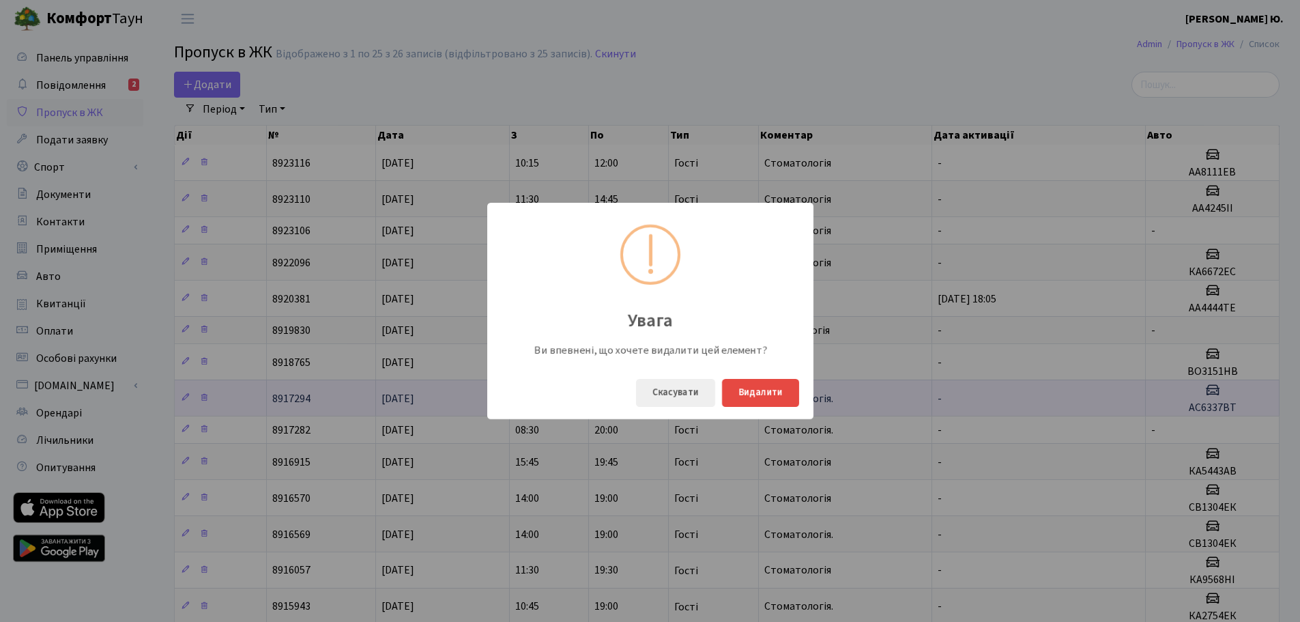
click at [693, 394] on button "Скасувати" at bounding box center [675, 393] width 79 height 28
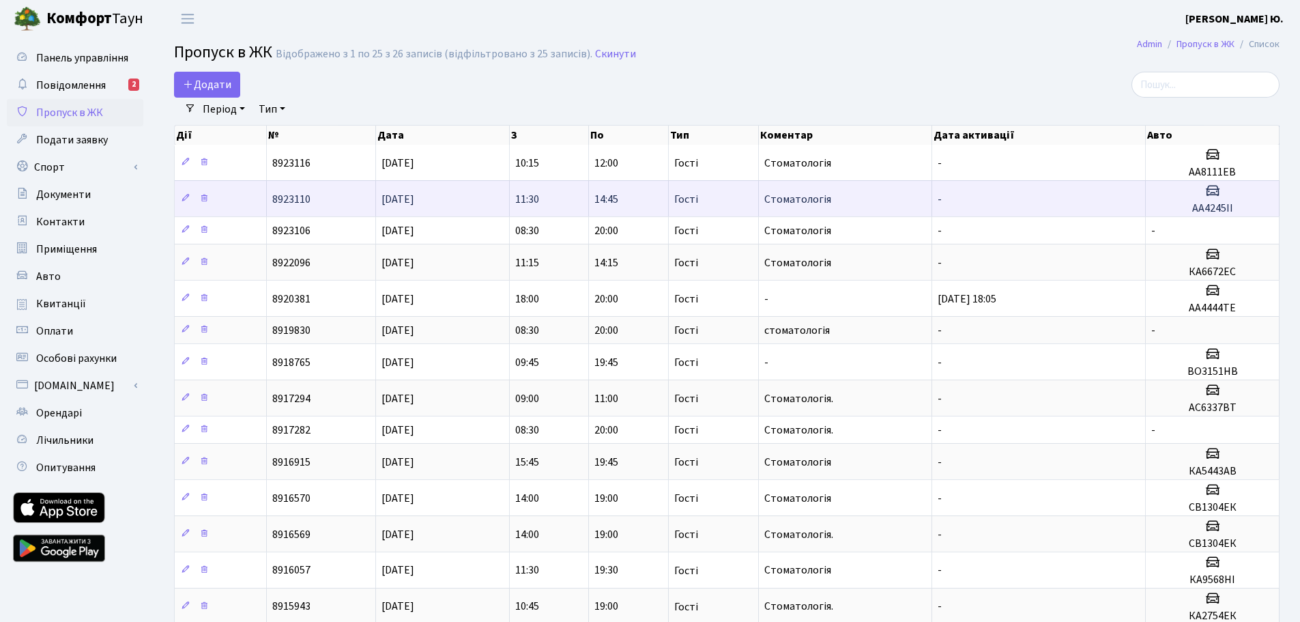
click at [1124, 197] on td "-" at bounding box center [1039, 198] width 214 height 36
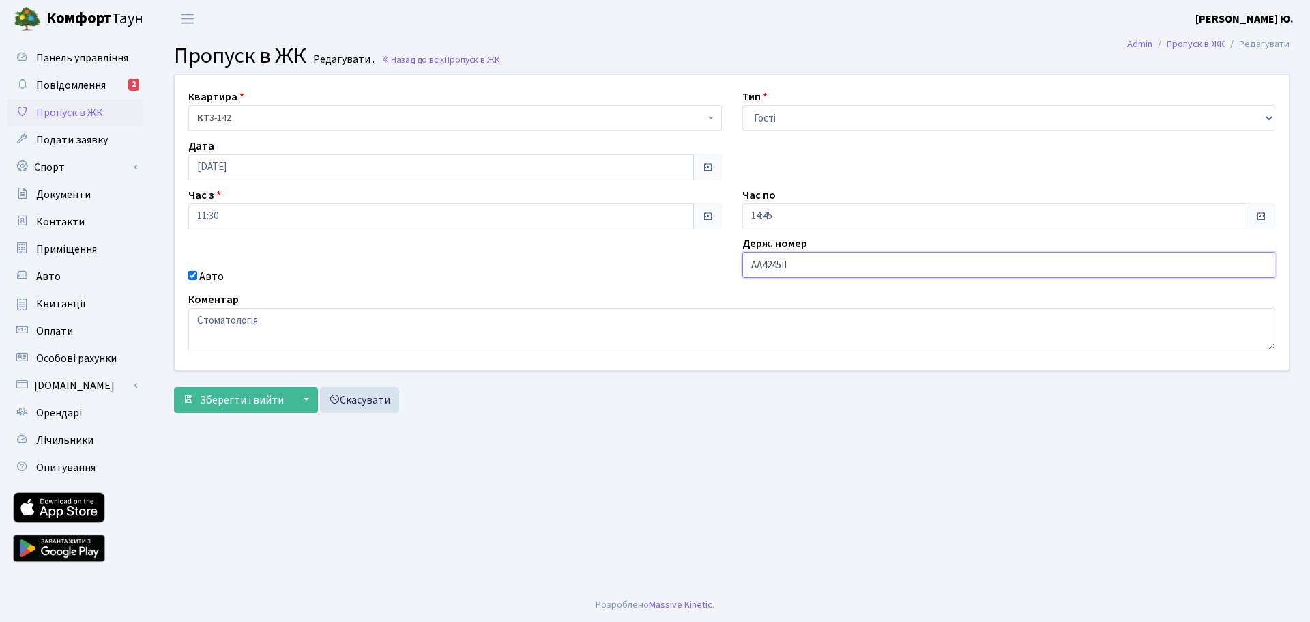
drag, startPoint x: 787, startPoint y: 267, endPoint x: 748, endPoint y: 266, distance: 38.9
click at [748, 266] on input "AA4245II" at bounding box center [1009, 265] width 534 height 26
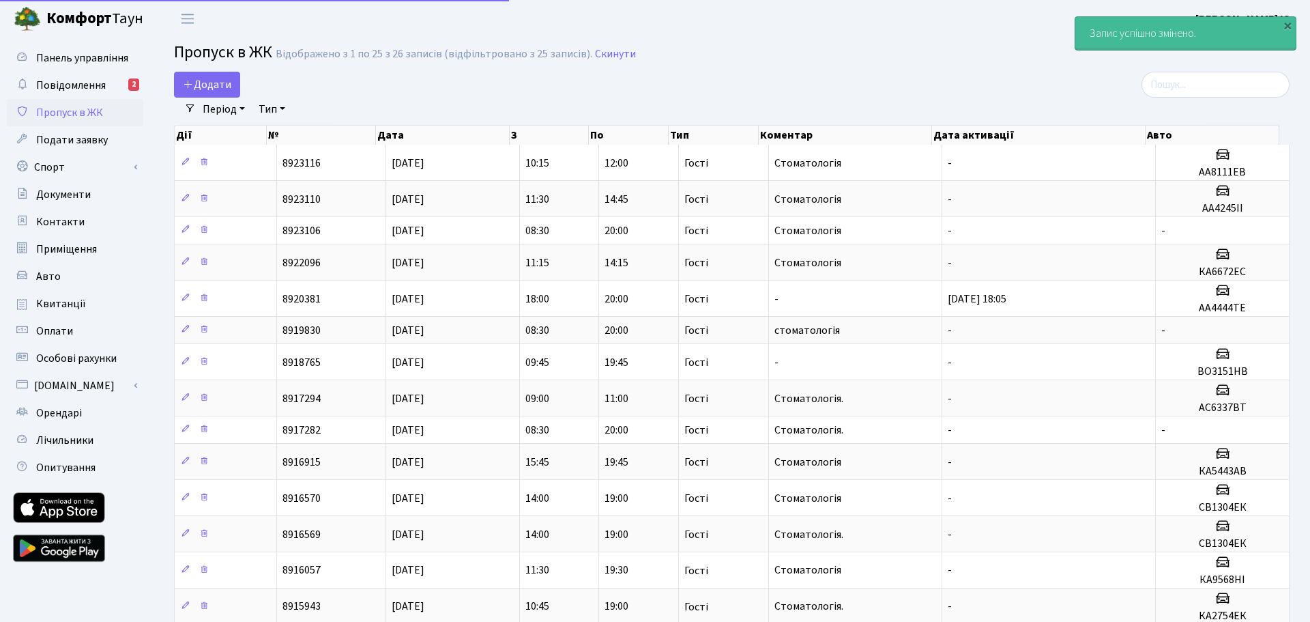
select select "25"
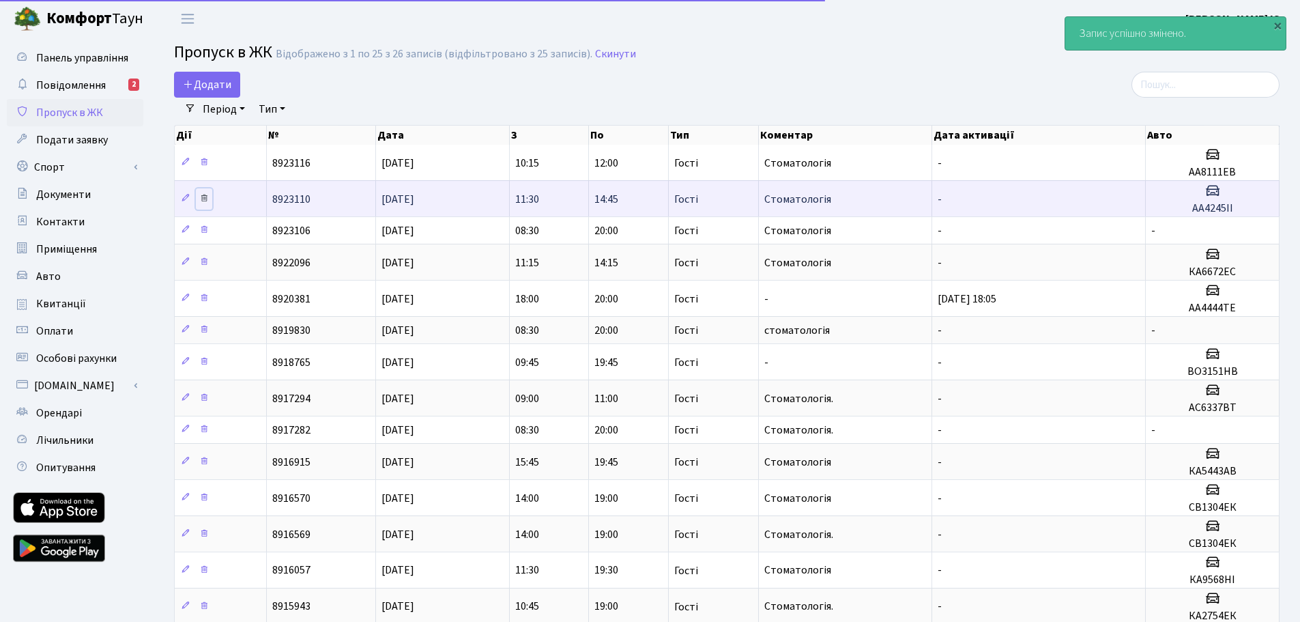
click at [206, 197] on icon at bounding box center [204, 198] width 10 height 10
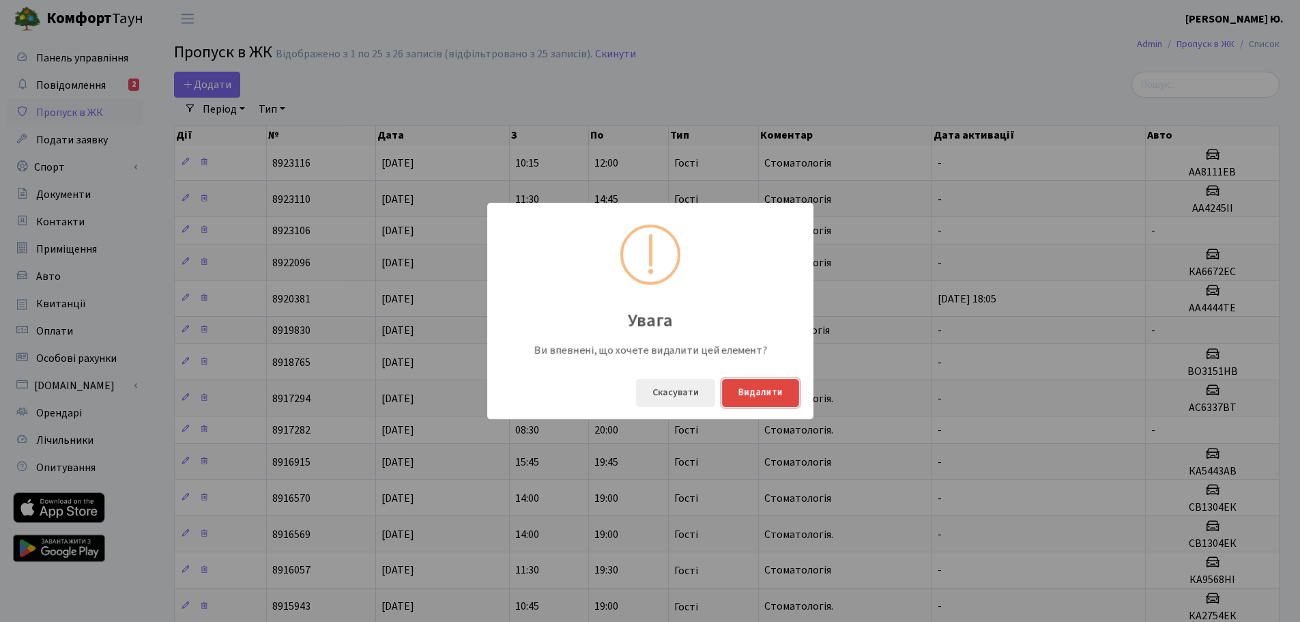
click at [743, 388] on button "Видалити" at bounding box center [760, 393] width 77 height 28
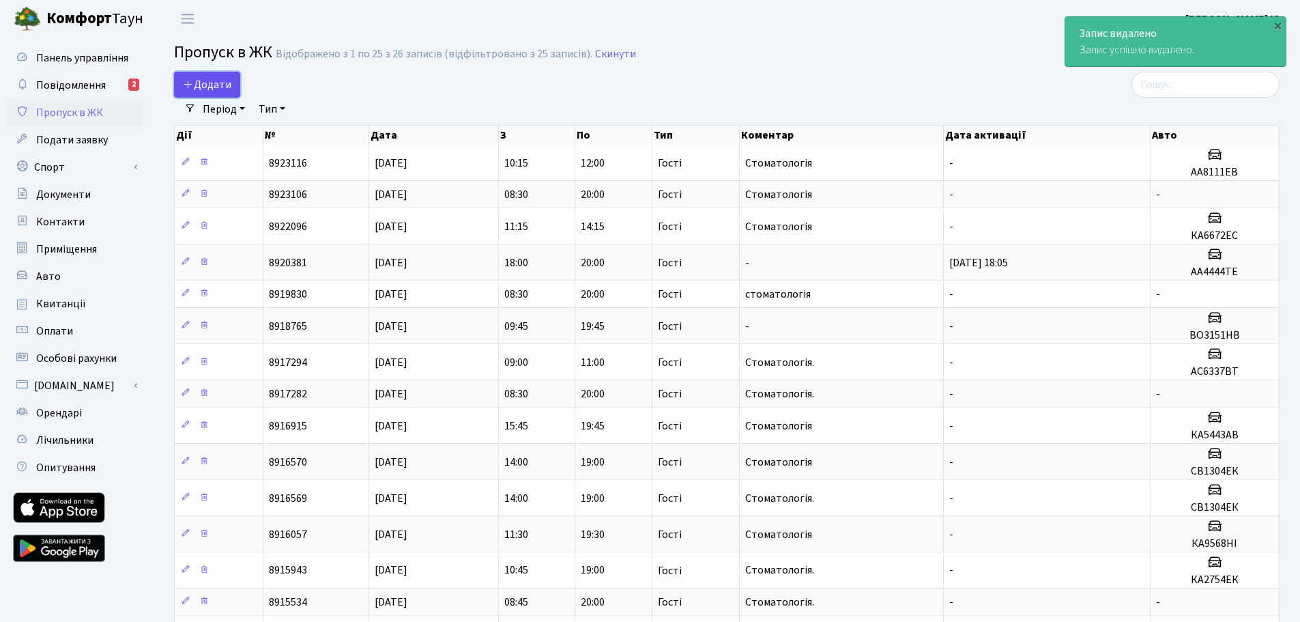
click at [206, 87] on span "Додати" at bounding box center [207, 84] width 48 height 15
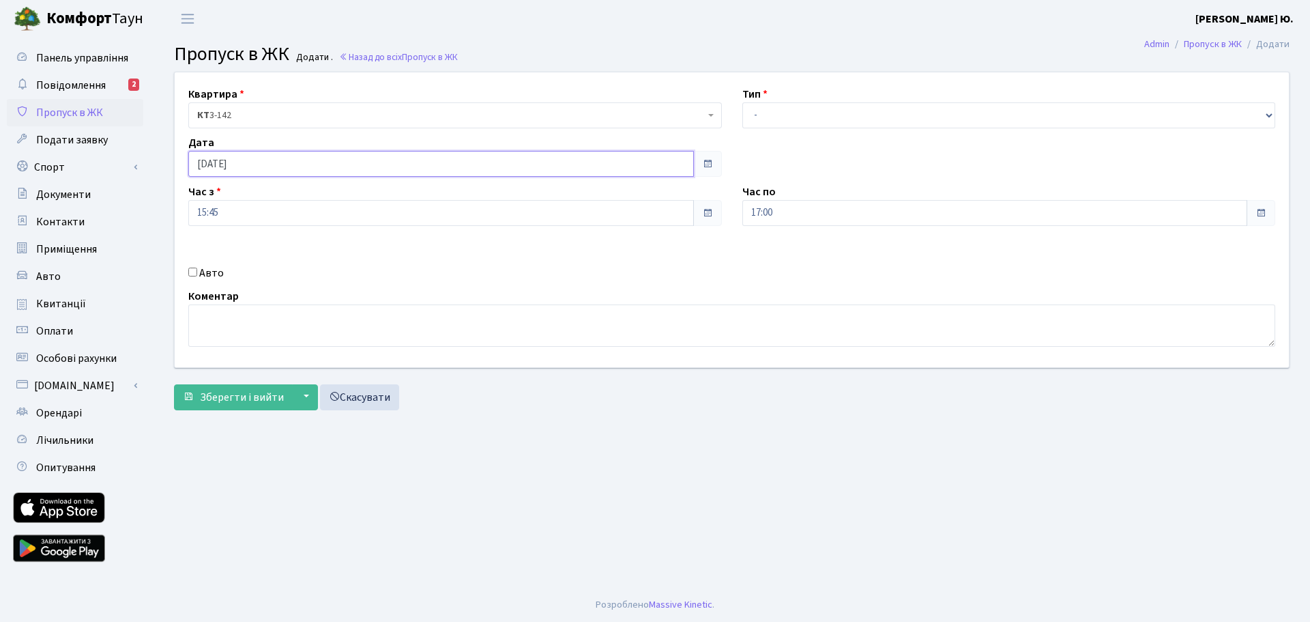
click at [244, 156] on input "[DATE]" at bounding box center [441, 164] width 506 height 26
click at [265, 307] on td "28" at bounding box center [263, 314] width 20 height 20
type input "[DATE]"
click at [237, 212] on input "15:45" at bounding box center [441, 213] width 506 height 26
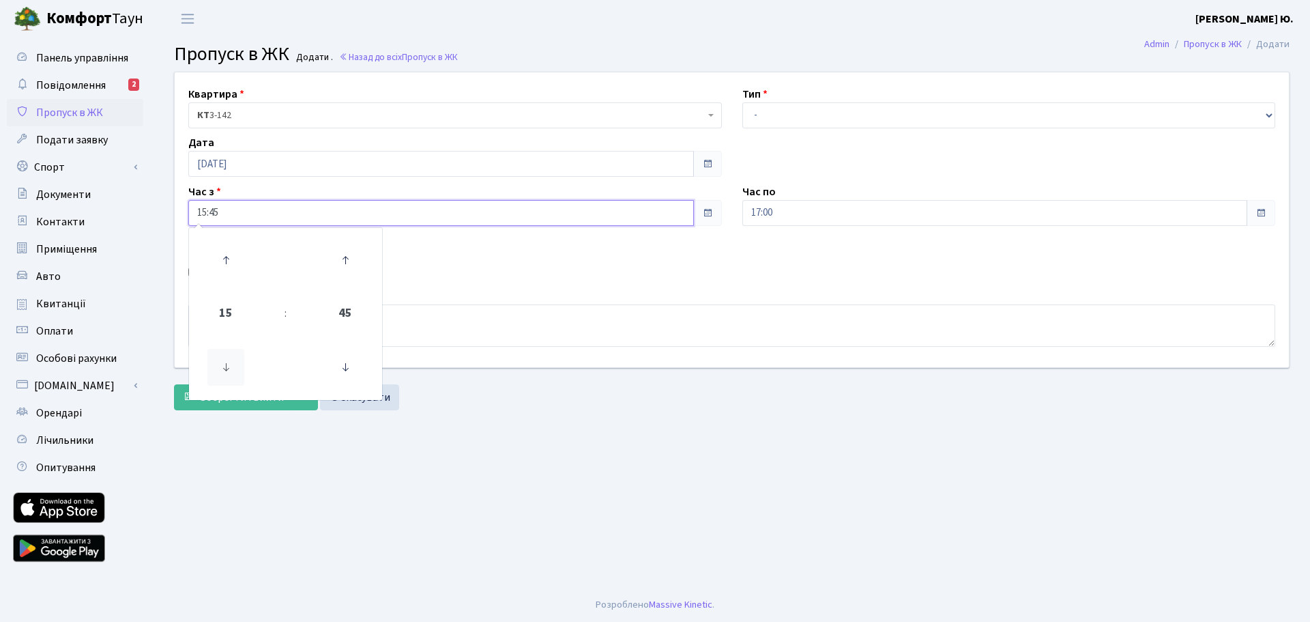
click at [241, 362] on icon at bounding box center [225, 367] width 37 height 37
click at [353, 258] on icon at bounding box center [345, 260] width 37 height 37
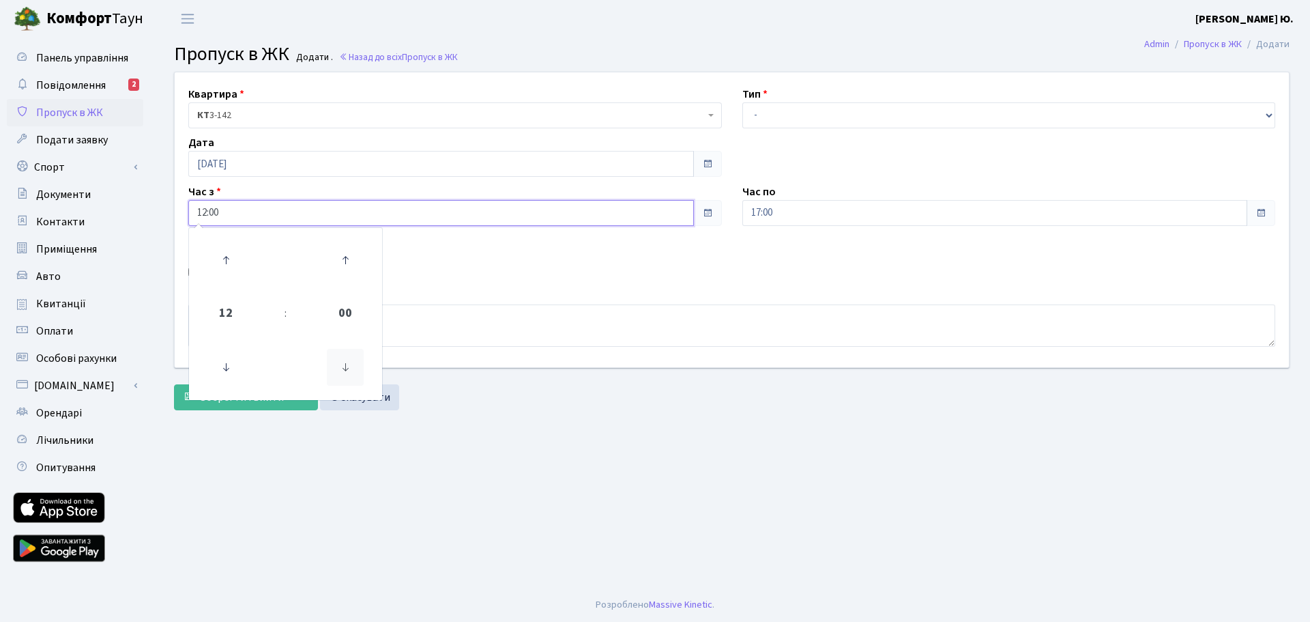
click at [346, 370] on icon at bounding box center [345, 367] width 37 height 37
type input "11:30"
click at [763, 117] on select "- Доставка Таксі Гості Сервіс" at bounding box center [1009, 115] width 534 height 26
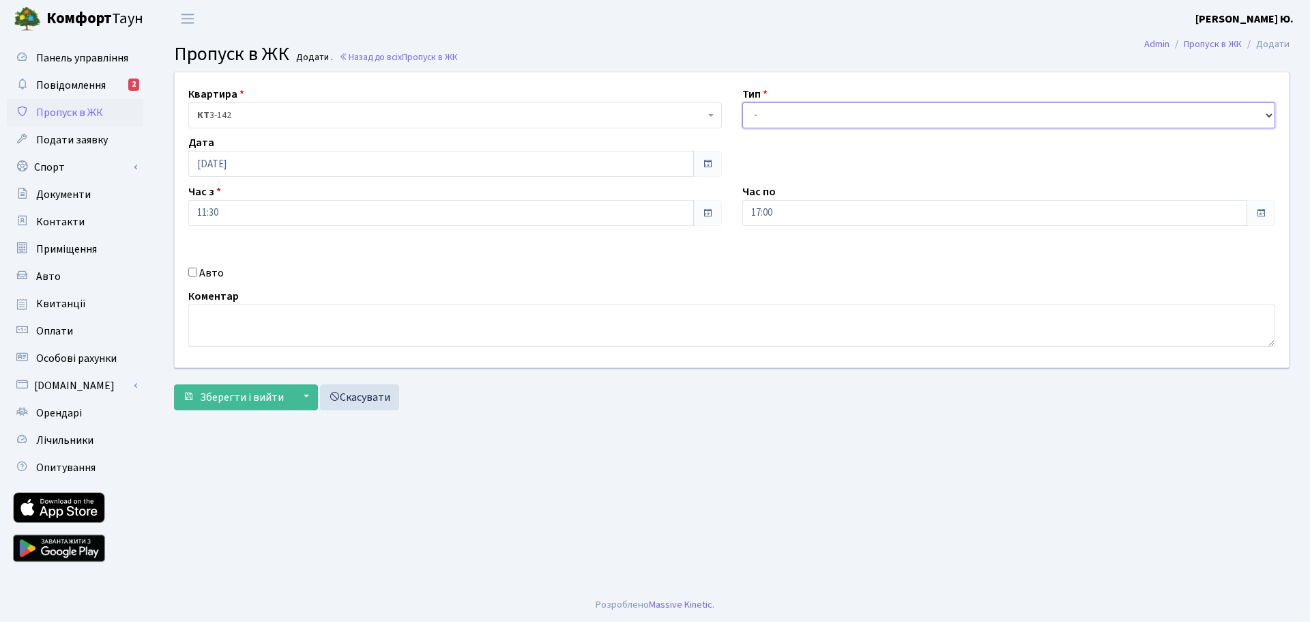
select select "3"
click at [742, 102] on select "- Доставка Таксі Гості Сервіс" at bounding box center [1009, 115] width 534 height 26
click at [776, 213] on input "17:00" at bounding box center [995, 213] width 506 height 26
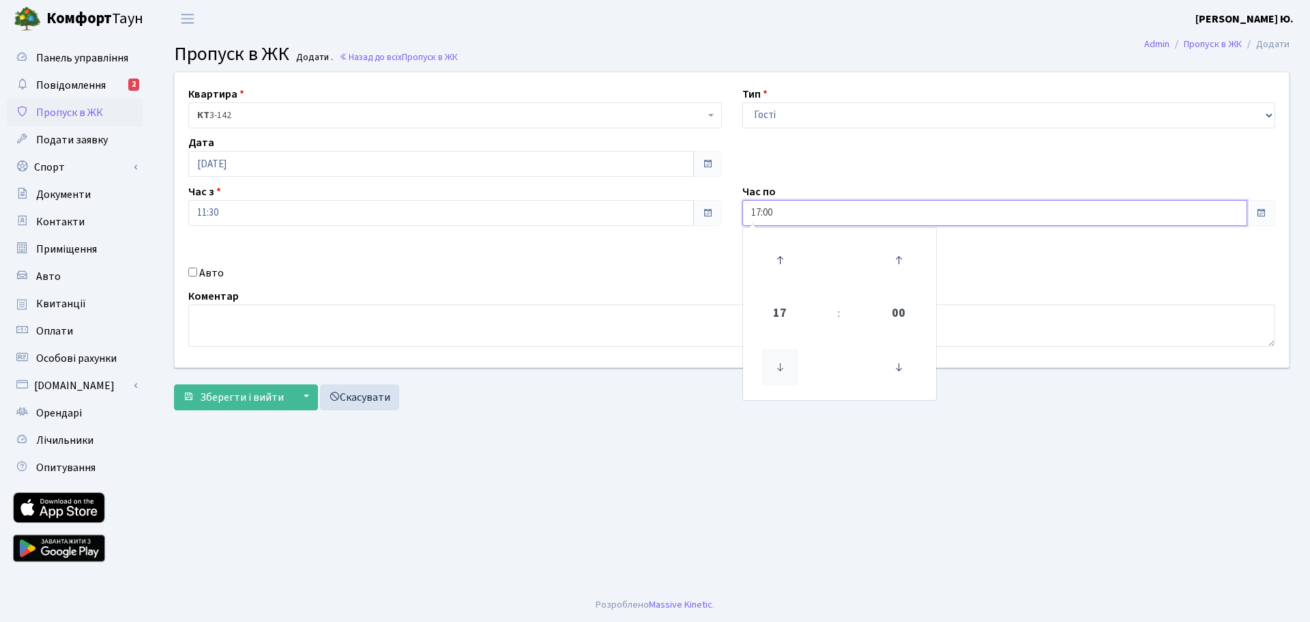
click at [785, 365] on icon at bounding box center [779, 367] width 37 height 37
type input "14:00"
click at [701, 336] on textarea at bounding box center [731, 325] width 1087 height 42
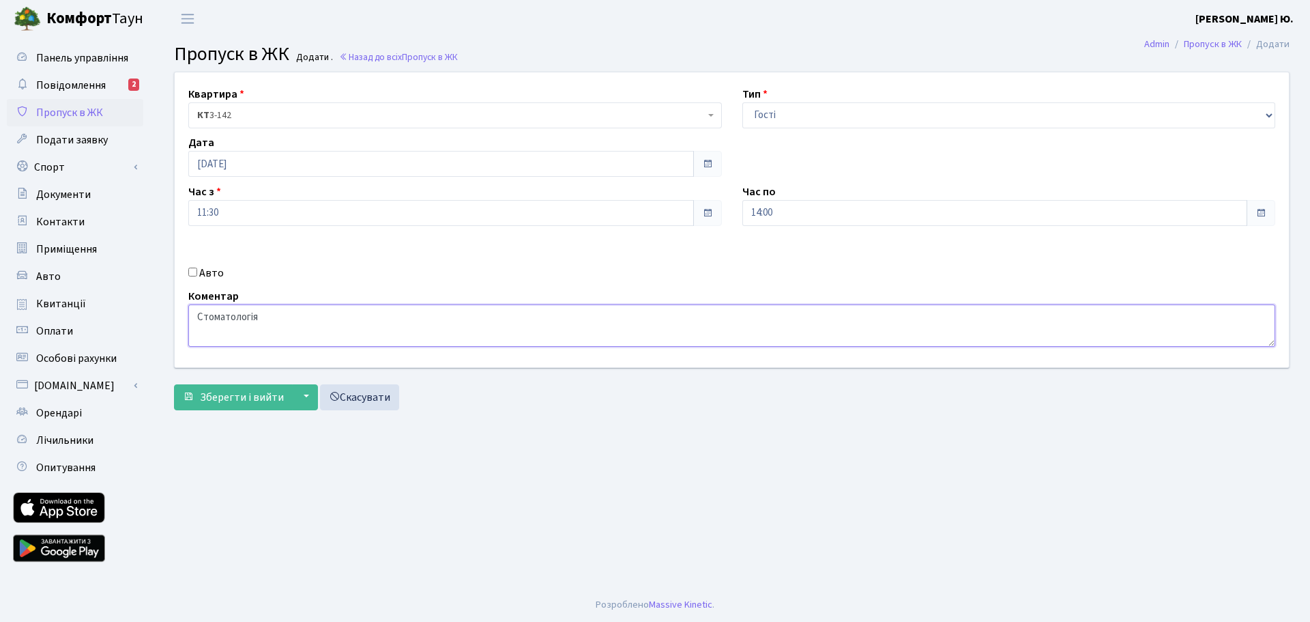
type textarea "Стоматологія"
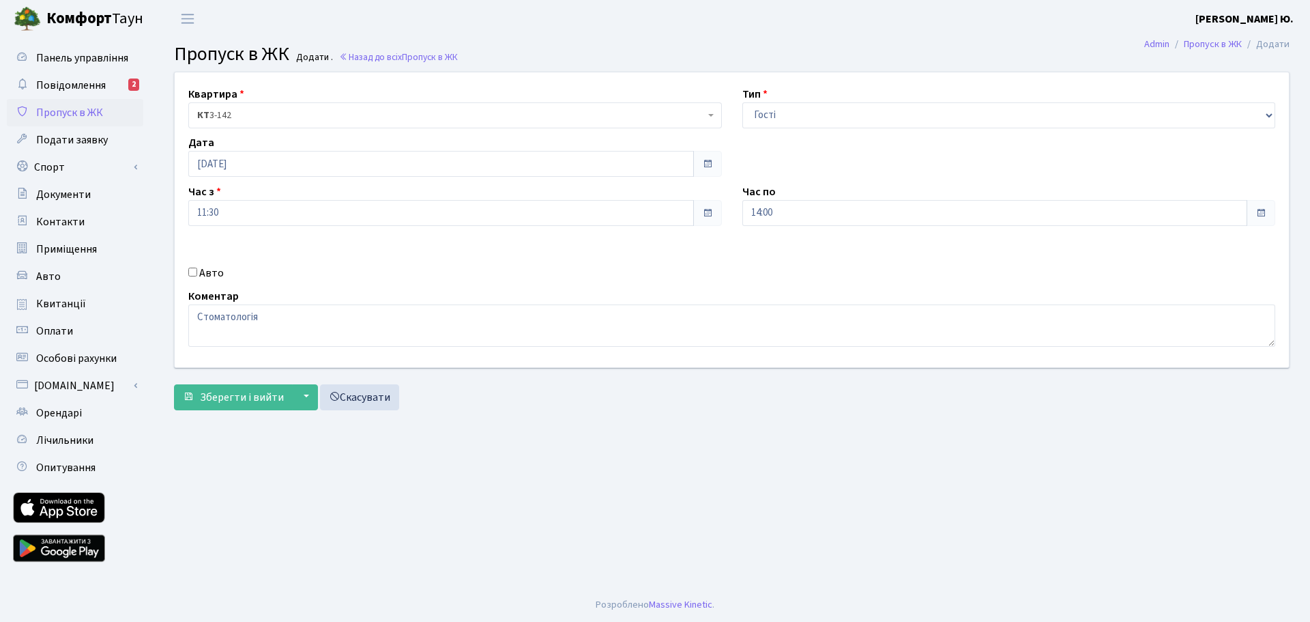
drag, startPoint x: 181, startPoint y: 271, endPoint x: 195, endPoint y: 279, distance: 15.9
click at [181, 272] on div "Авто" at bounding box center [455, 273] width 554 height 16
click at [186, 273] on div "Авто" at bounding box center [455, 273] width 554 height 16
click at [199, 272] on div "Авто" at bounding box center [455, 273] width 554 height 16
click at [194, 272] on input "Авто" at bounding box center [192, 271] width 9 height 9
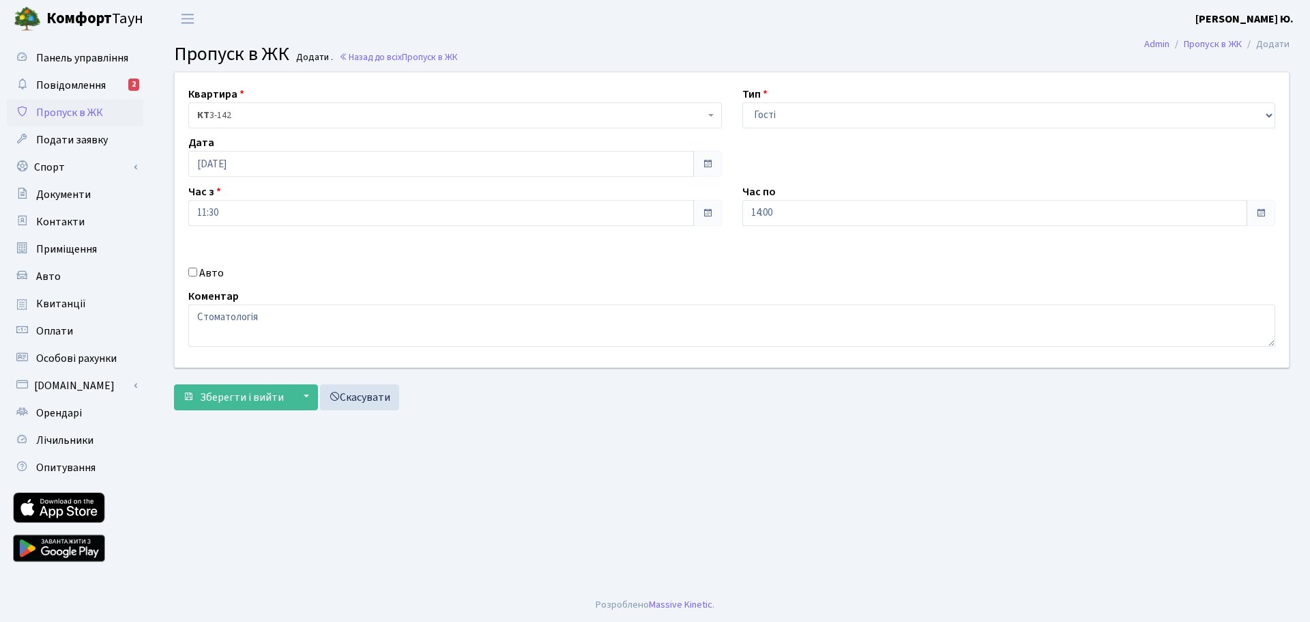
checkbox input "true"
paste input "AA4245II"
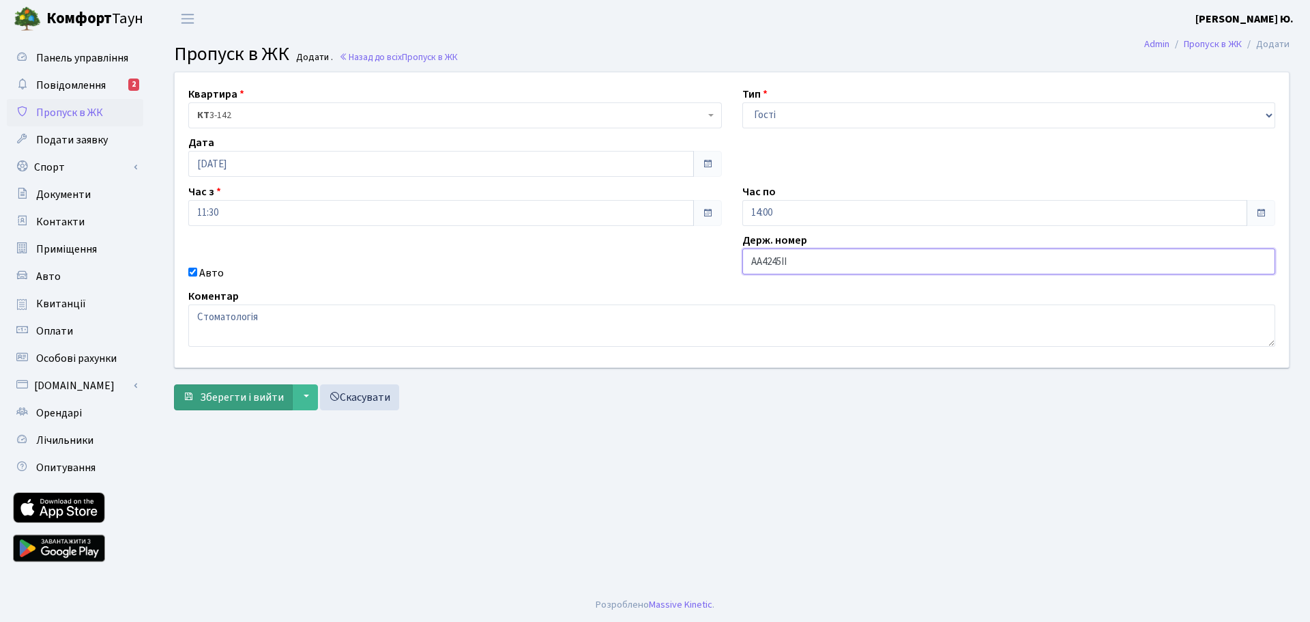
type input "AA4245II"
click at [230, 397] on span "Зберегти і вийти" at bounding box center [242, 397] width 84 height 15
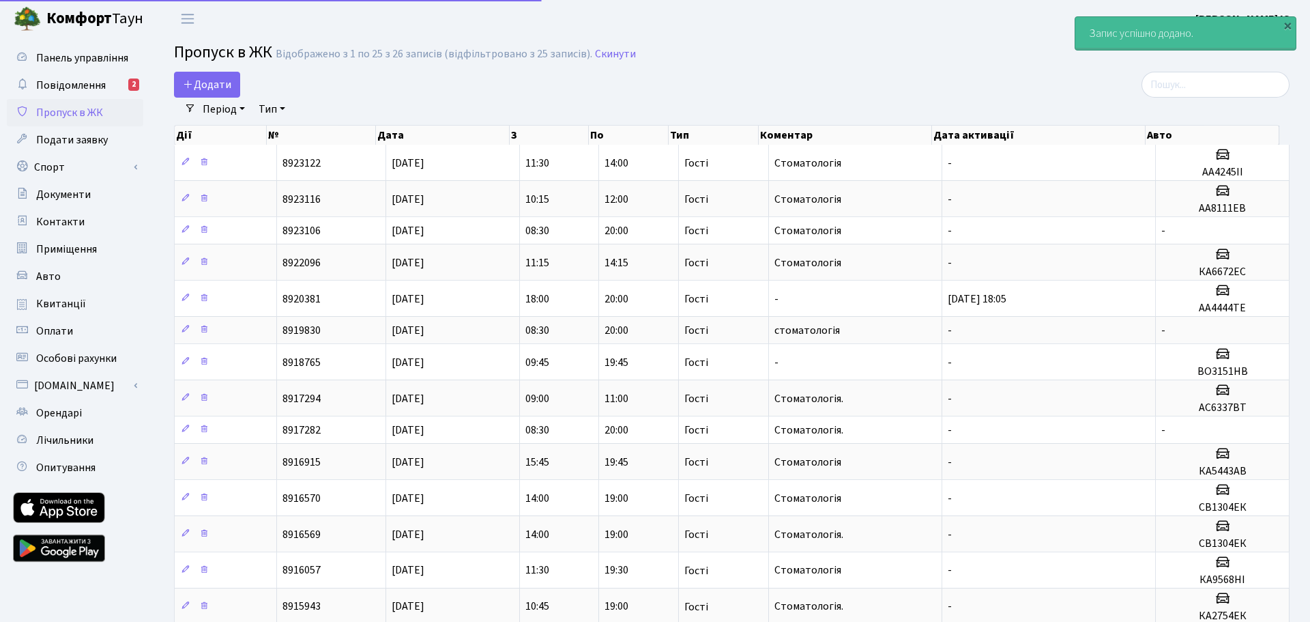
select select "25"
